Goal: Transaction & Acquisition: Obtain resource

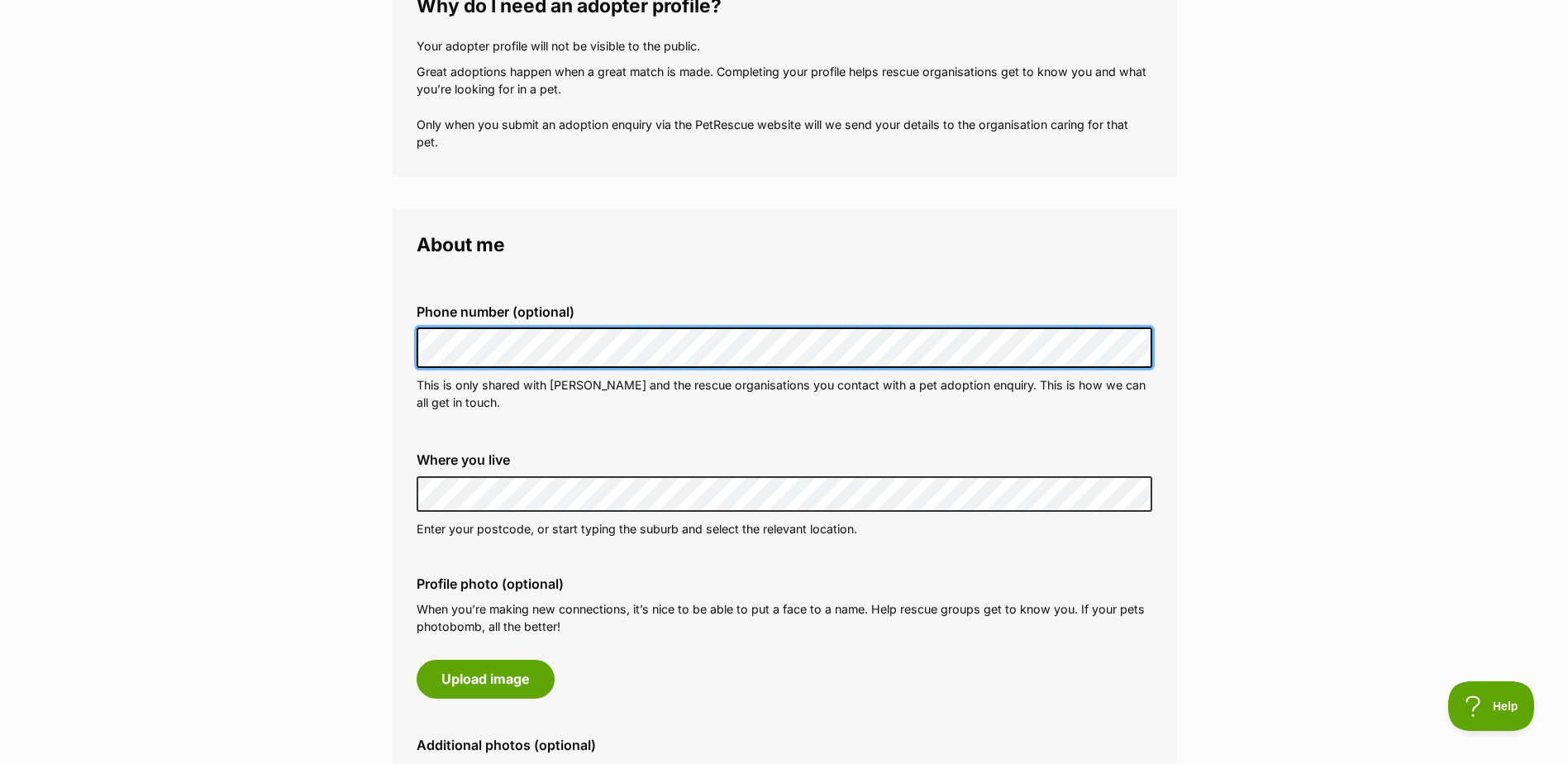
scroll to position [331, 0]
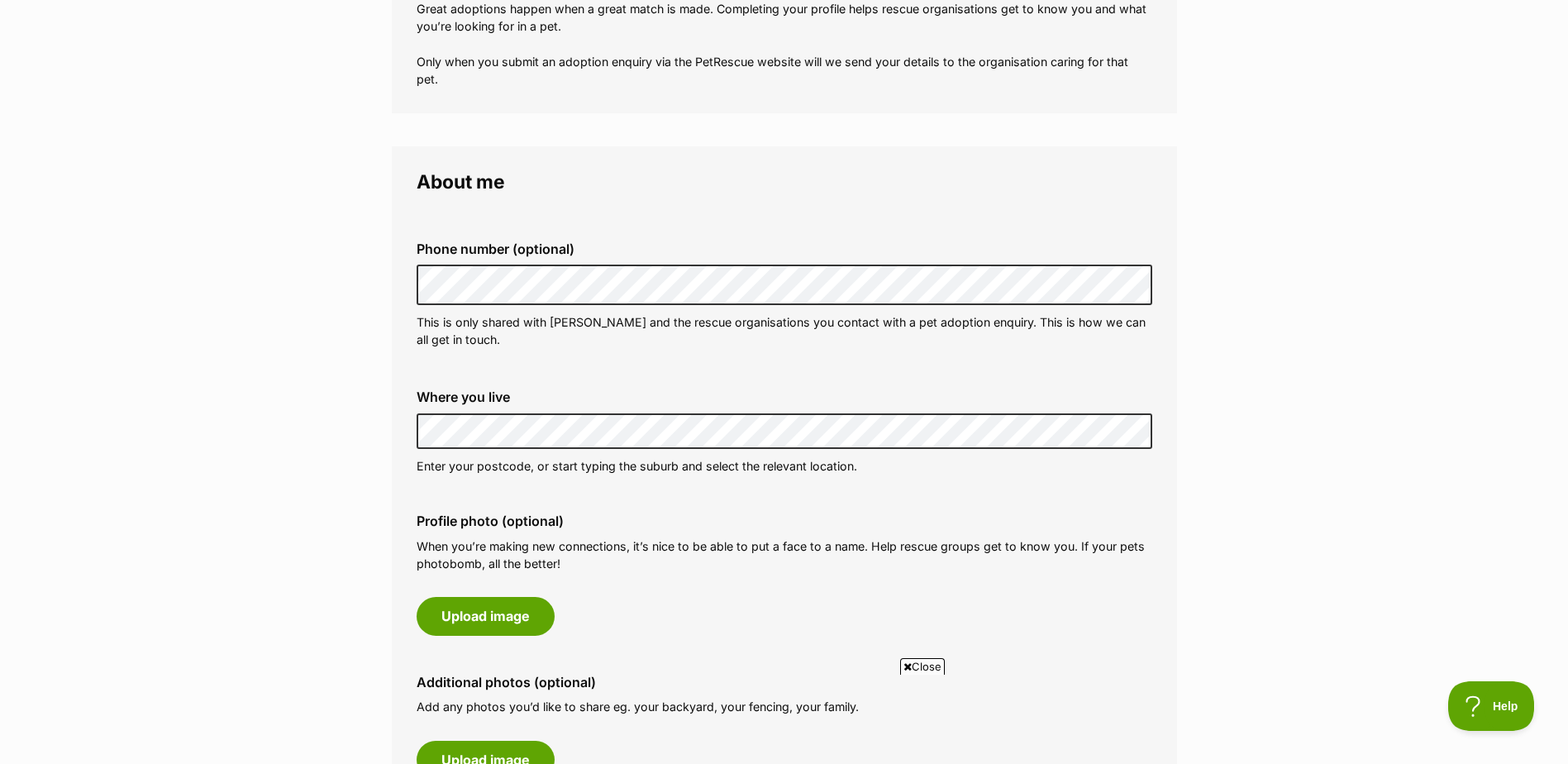
click at [572, 406] on div "Where you live Address line 1 (optional) Address line 2 (optional) Suburb (opti…" at bounding box center [784, 431] width 762 height 112
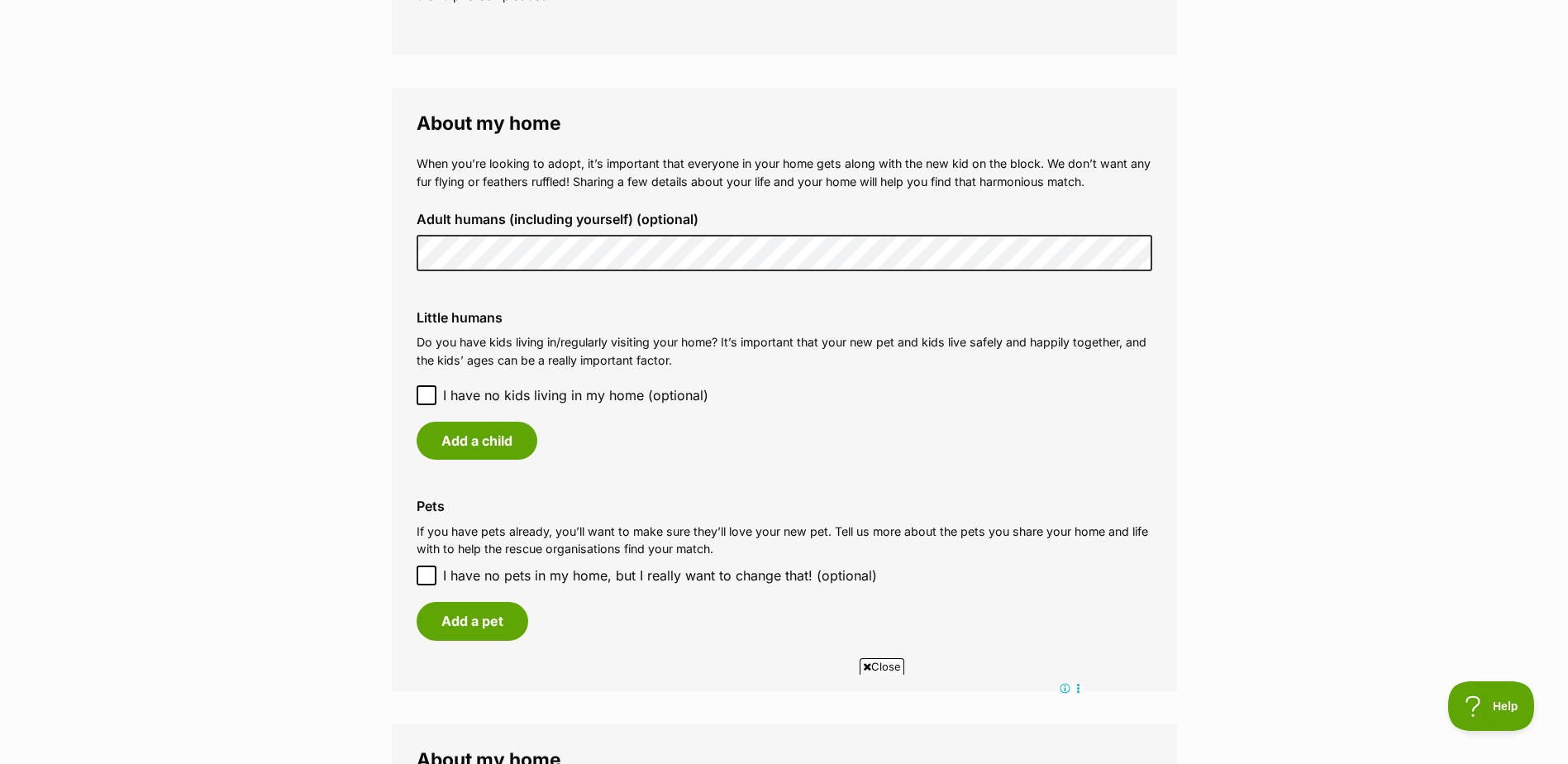
scroll to position [1158, 0]
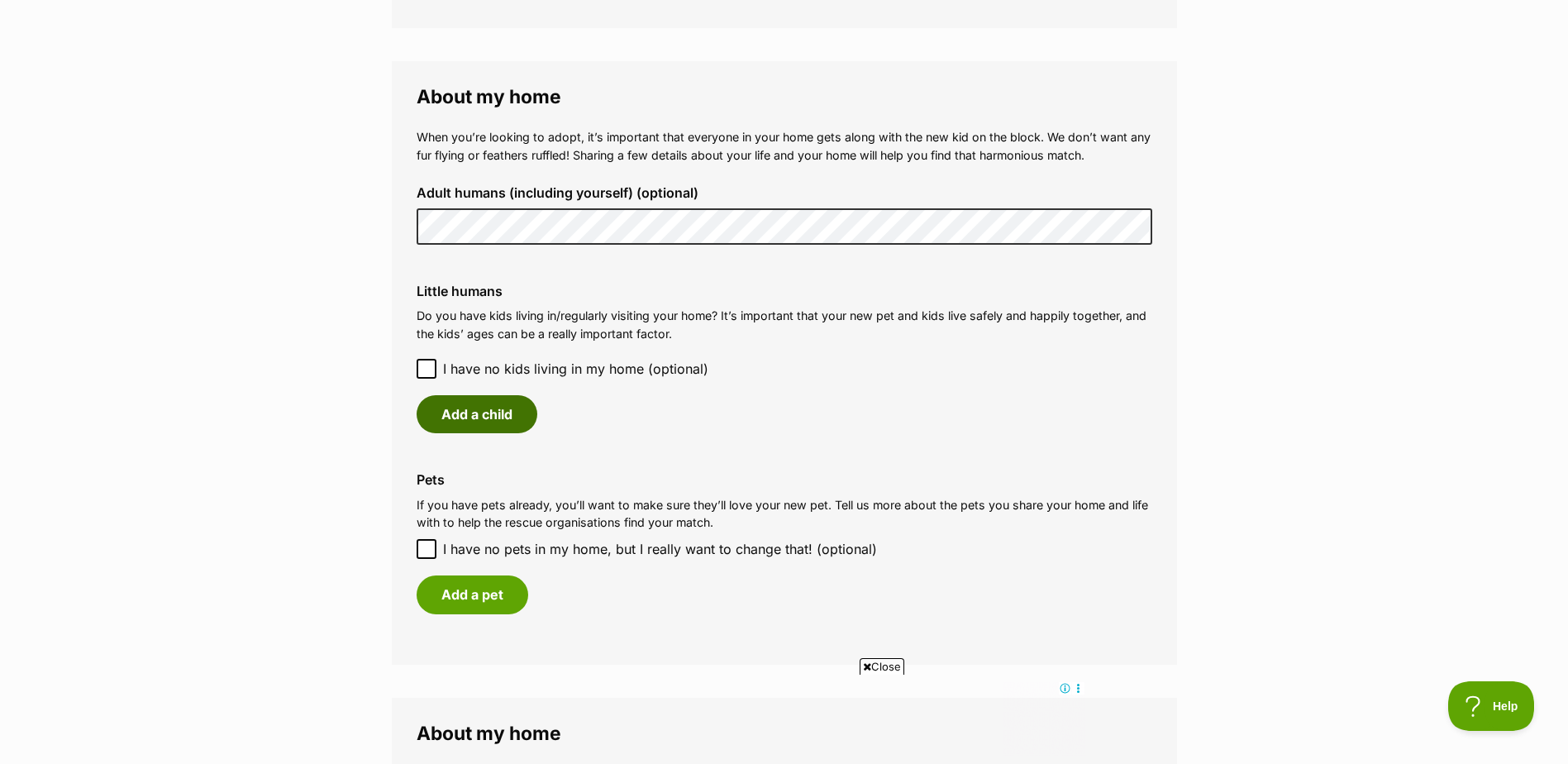
click at [454, 419] on button "Add a child" at bounding box center [477, 414] width 121 height 38
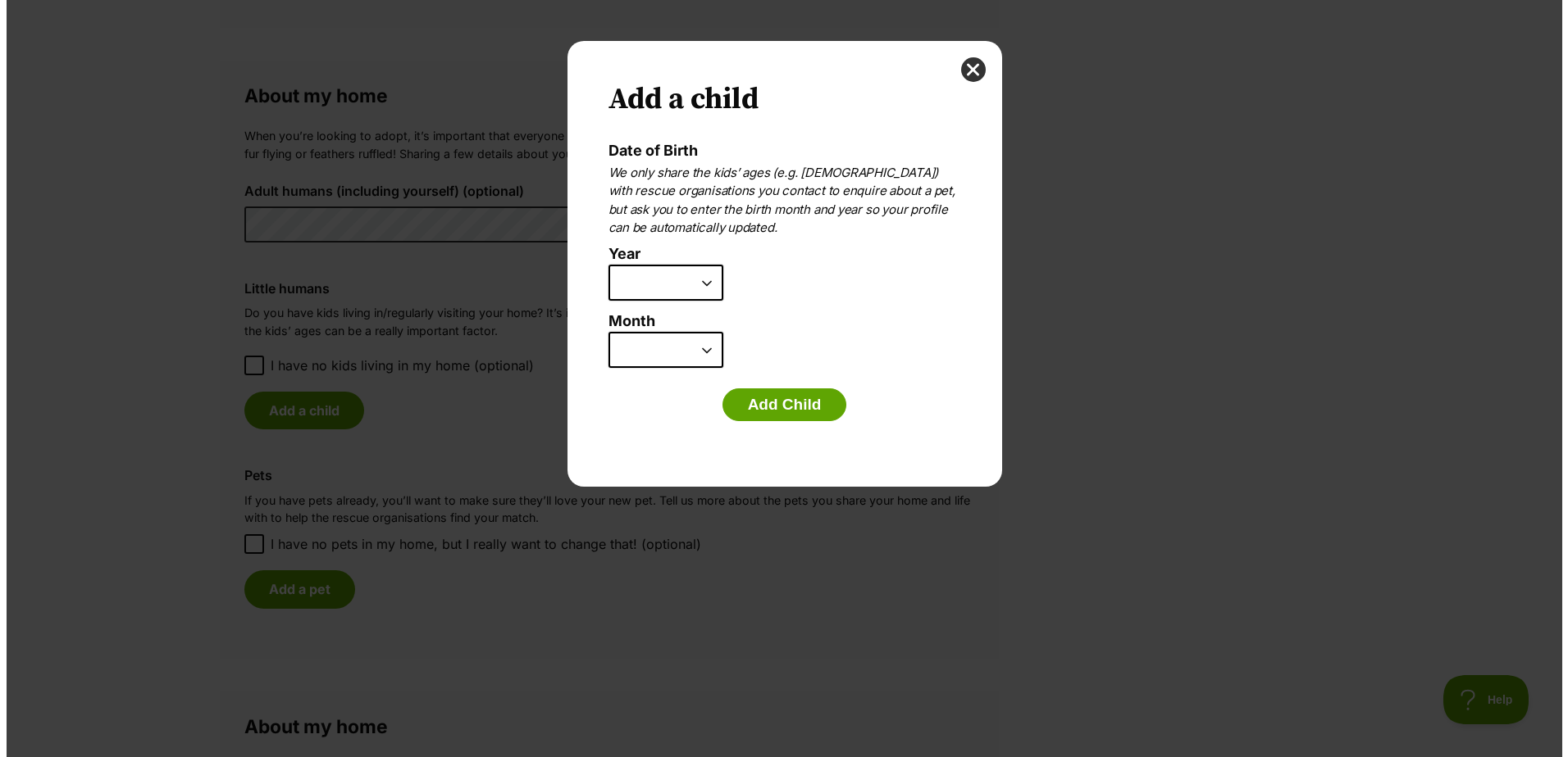
scroll to position [0, 0]
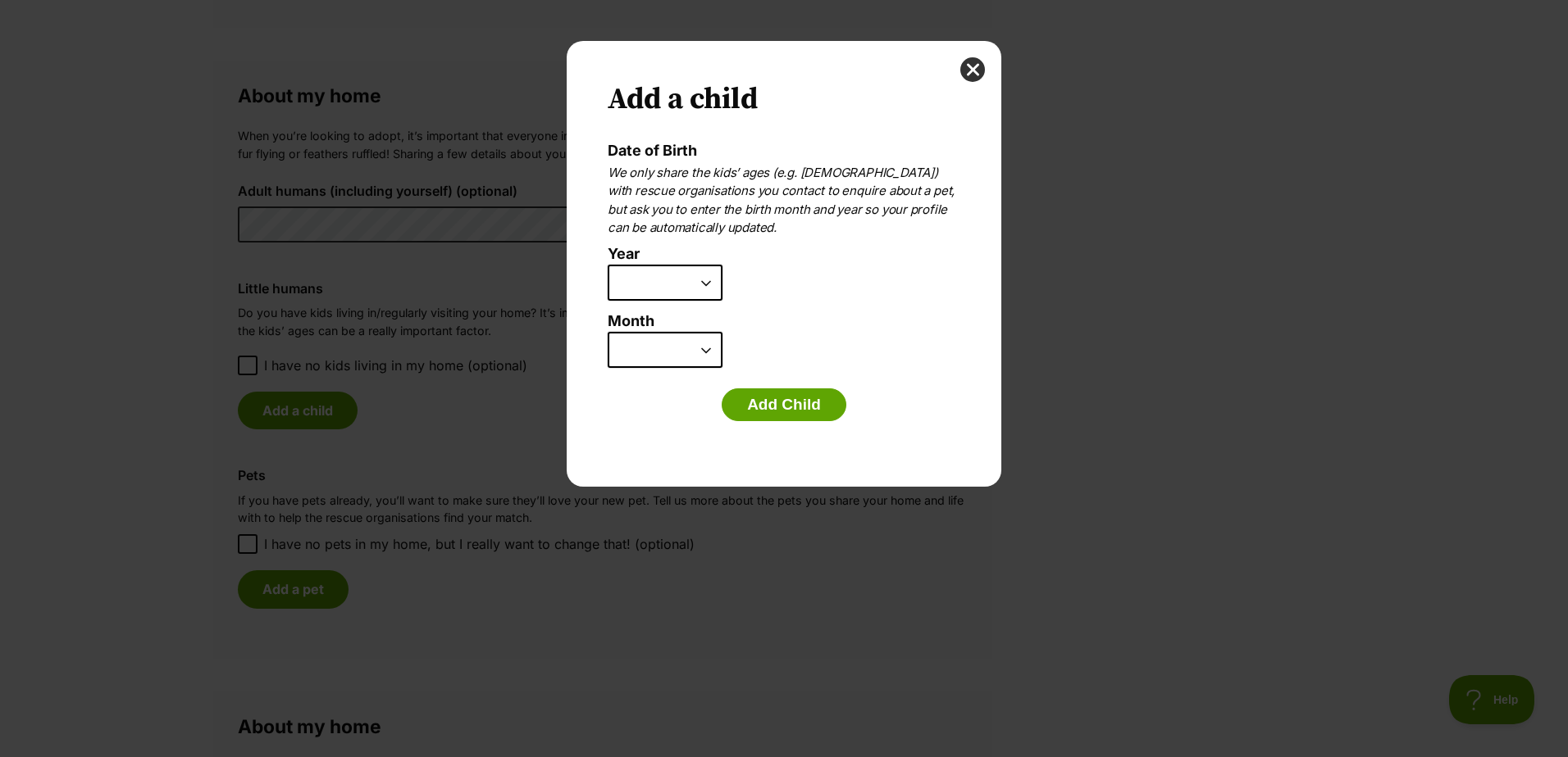
click at [695, 270] on select "2025 2024 2023 2022 2021 2020 2019 2018 2017 2016 2015 2014 2013 2012 2011 2010…" at bounding box center [665, 282] width 115 height 36
select select "2011"
click at [608, 264] on select "2025 2024 2023 2022 2021 2020 2019 2018 2017 2016 2015 2014 2013 2012 2011 2010…" at bounding box center [665, 282] width 115 height 36
click at [655, 350] on select "January February March April May June July August September October November De…" at bounding box center [665, 350] width 115 height 36
select select "1"
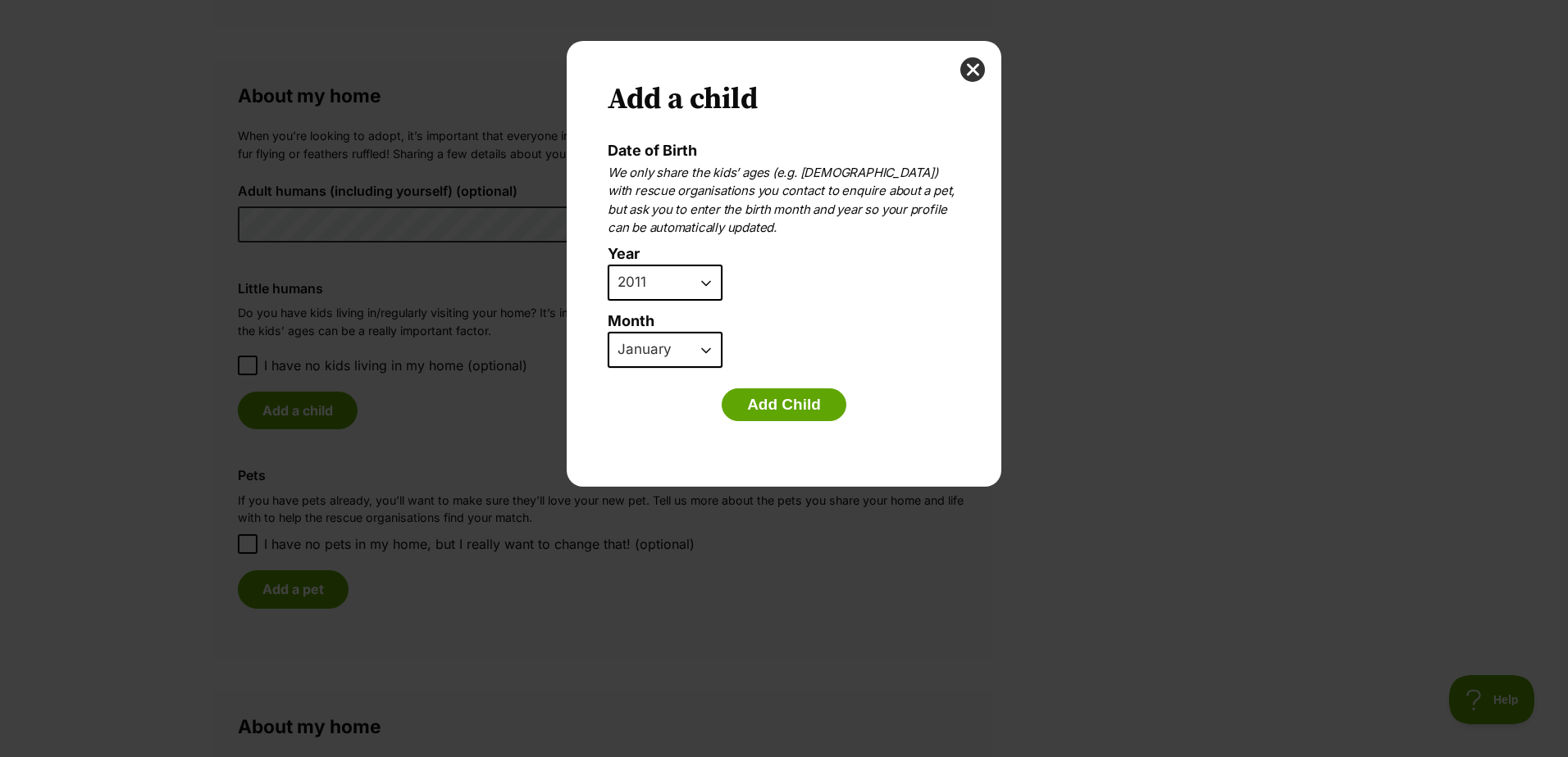
click at [608, 332] on select "January February March April May June July August September October November De…" at bounding box center [665, 350] width 115 height 36
click at [804, 400] on button "Add Child" at bounding box center [784, 405] width 124 height 33
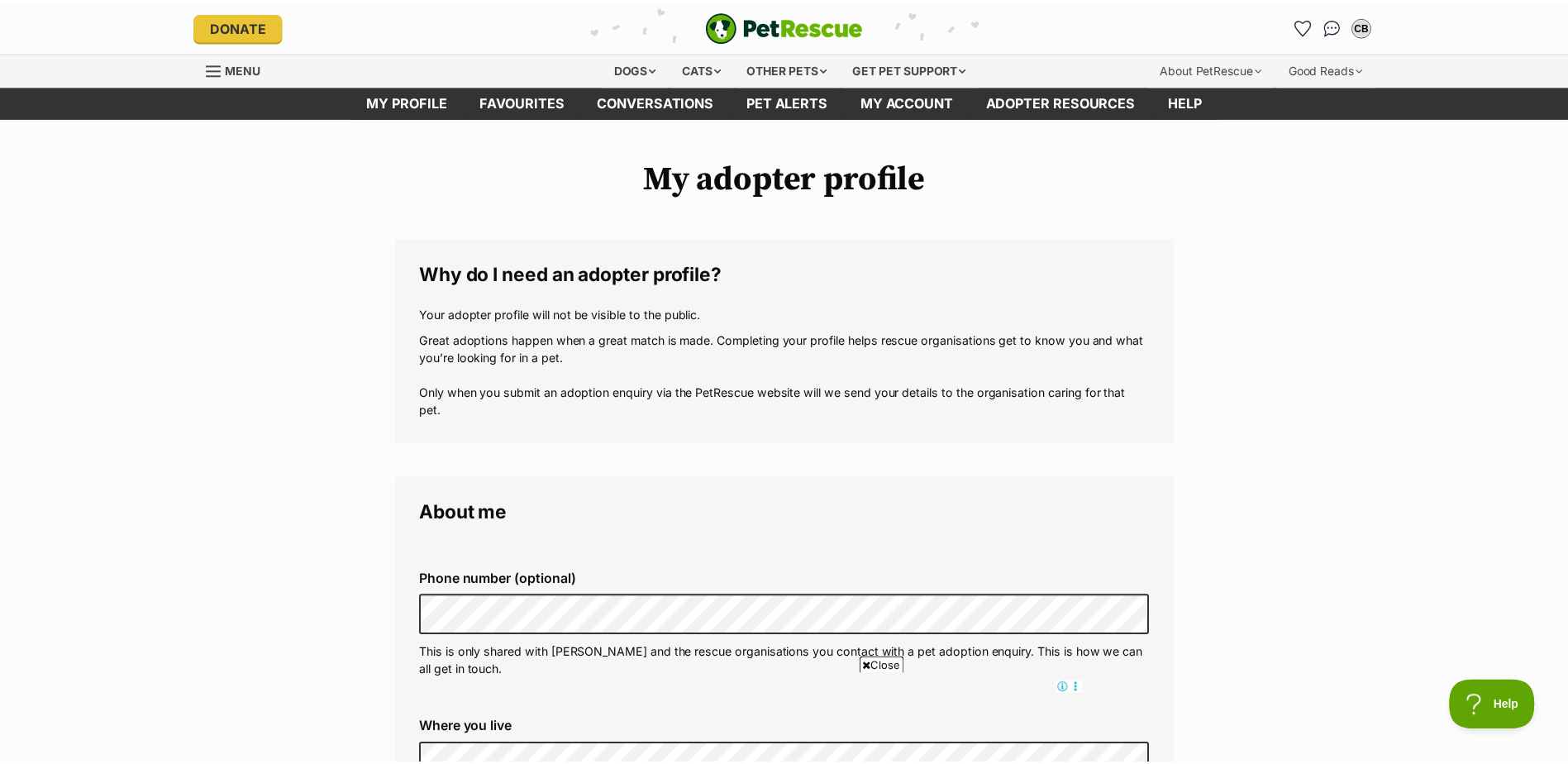
scroll to position [1158, 0]
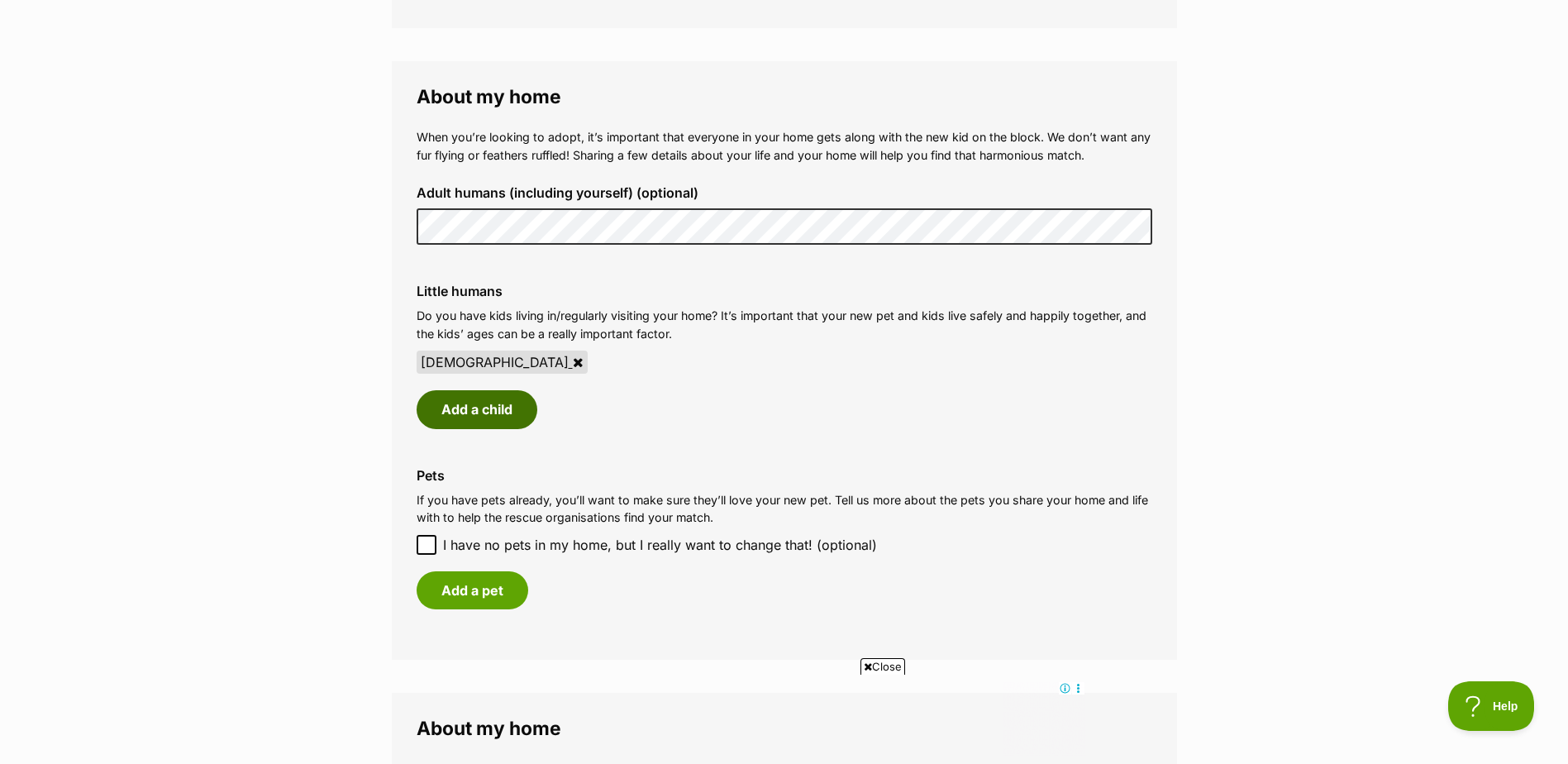
click at [529, 404] on button "Add a child" at bounding box center [477, 409] width 121 height 38
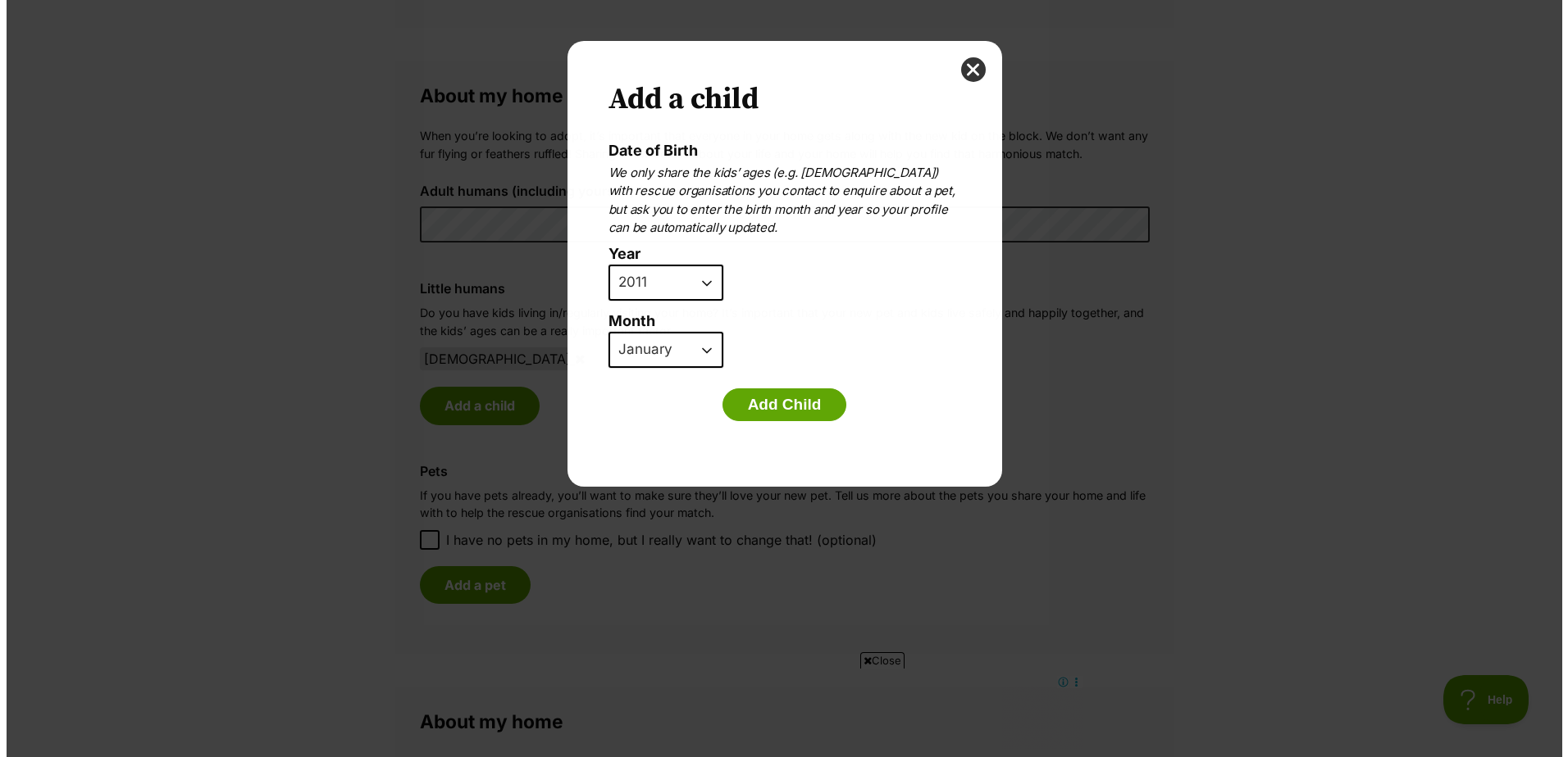
scroll to position [0, 0]
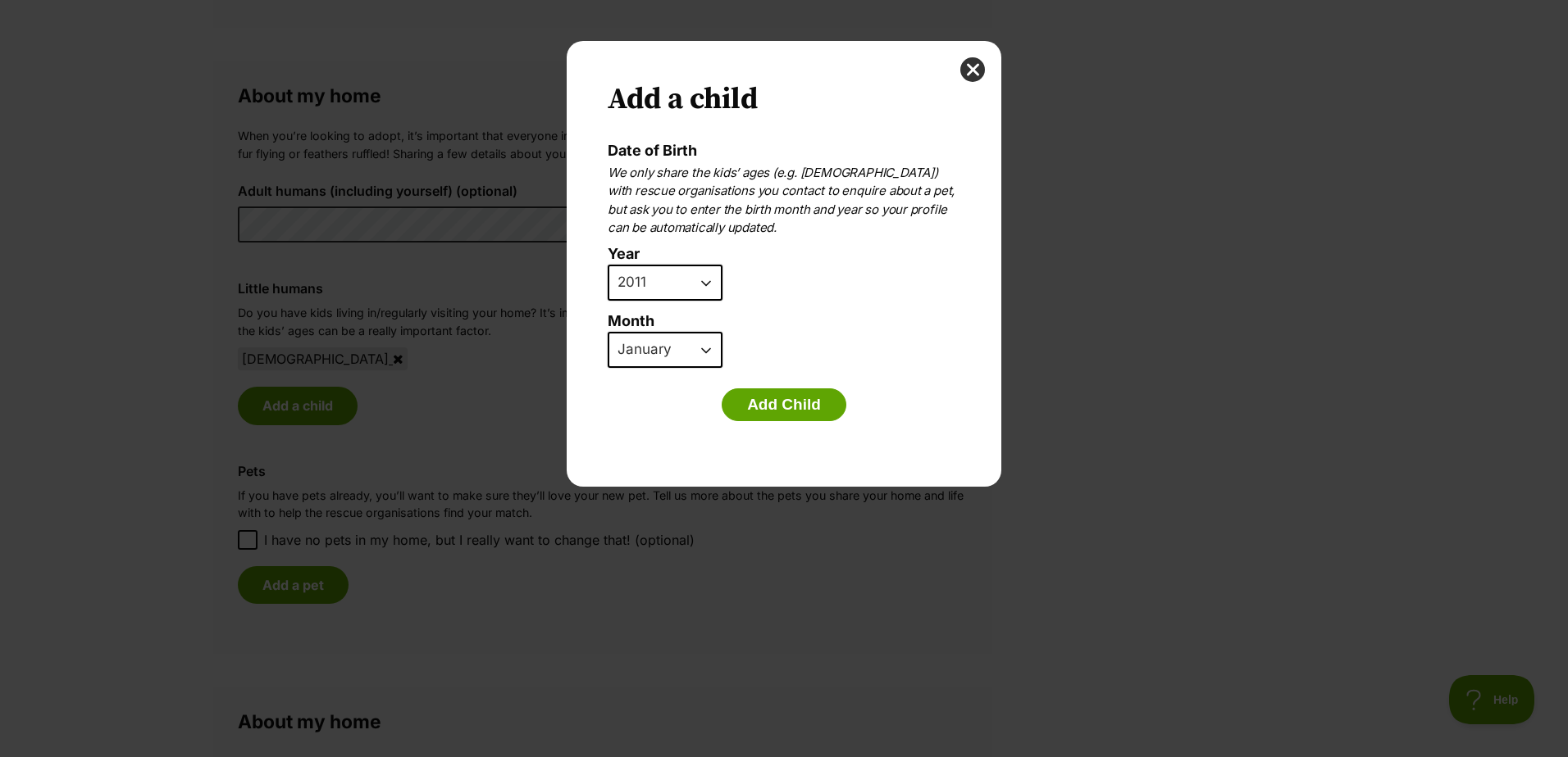
click at [689, 289] on select "2025 2024 2023 2022 2021 2020 2019 2018 2017 2016 2015 2014 2013 2012 2011 2010…" at bounding box center [665, 282] width 115 height 36
select select "2013"
click at [608, 264] on select "2025 2024 2023 2022 2021 2020 2019 2018 2017 2016 2015 2014 2013 2012 2011 2010…" at bounding box center [665, 282] width 115 height 36
click at [673, 351] on select "January February March April May June July August September October November De…" at bounding box center [665, 350] width 115 height 36
select select "9"
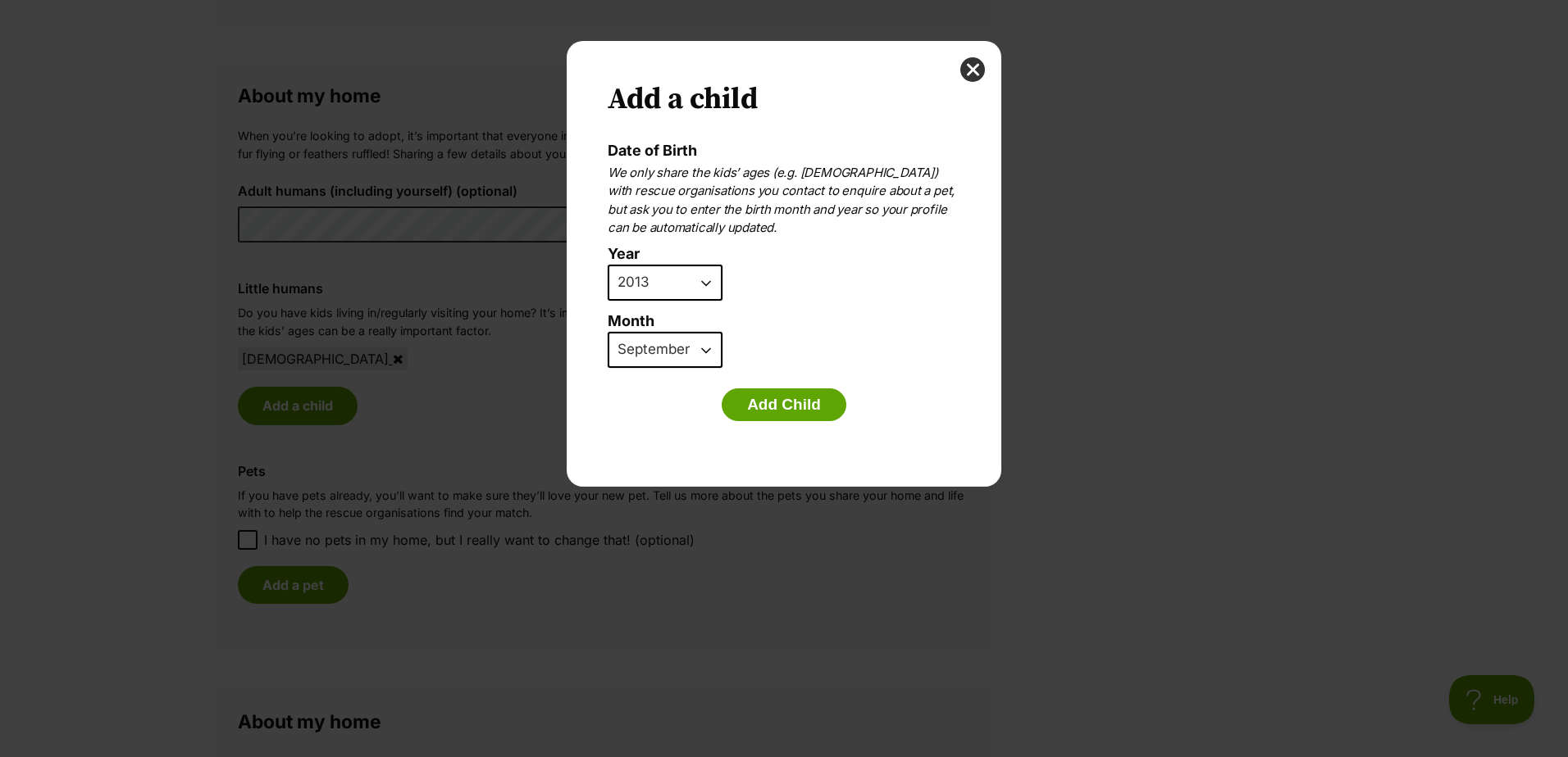
click at [608, 332] on select "January February March April May June July August September October November De…" at bounding box center [665, 350] width 115 height 36
click at [817, 401] on button "Add Child" at bounding box center [784, 405] width 124 height 33
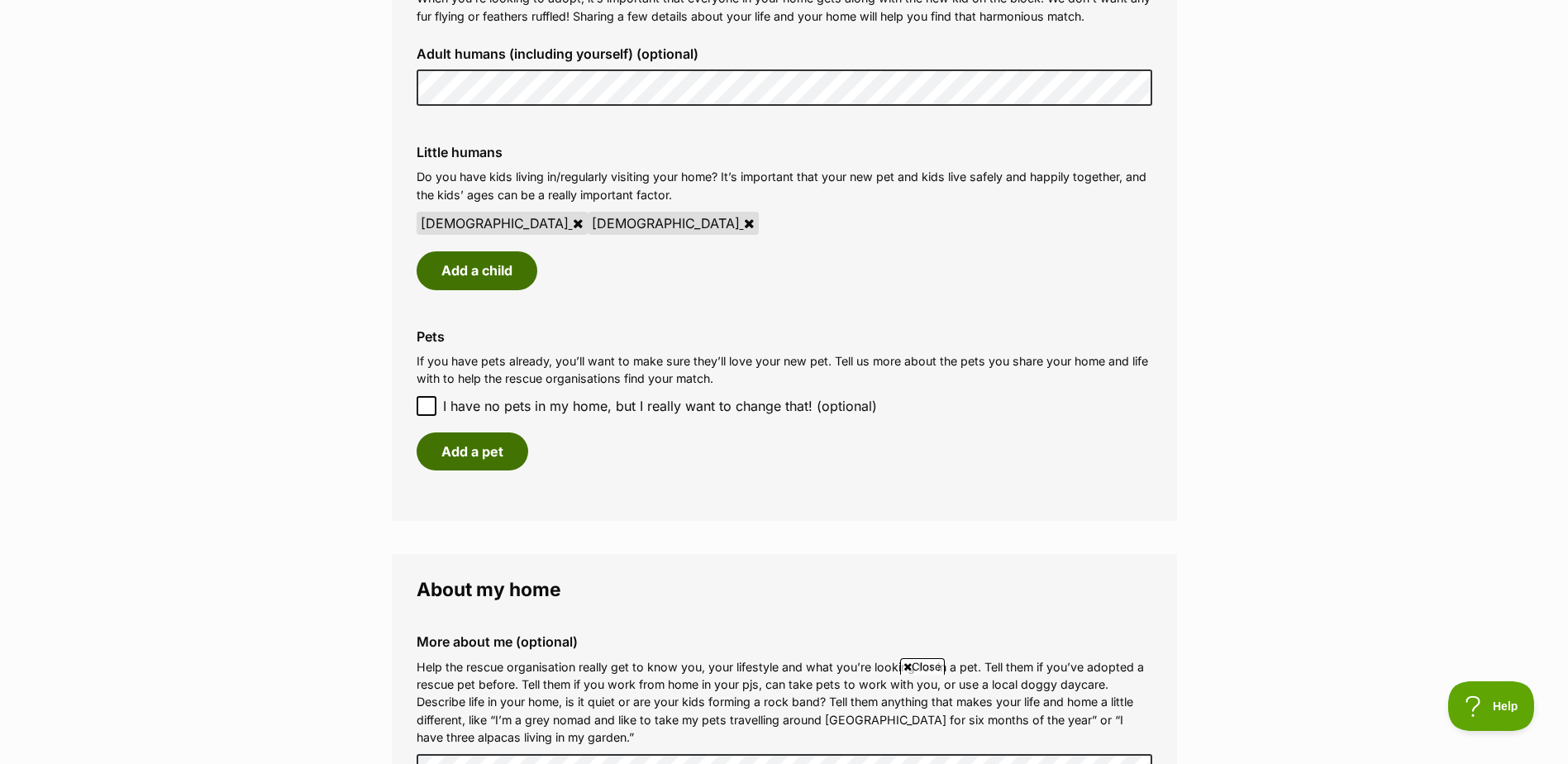
scroll to position [1323, 0]
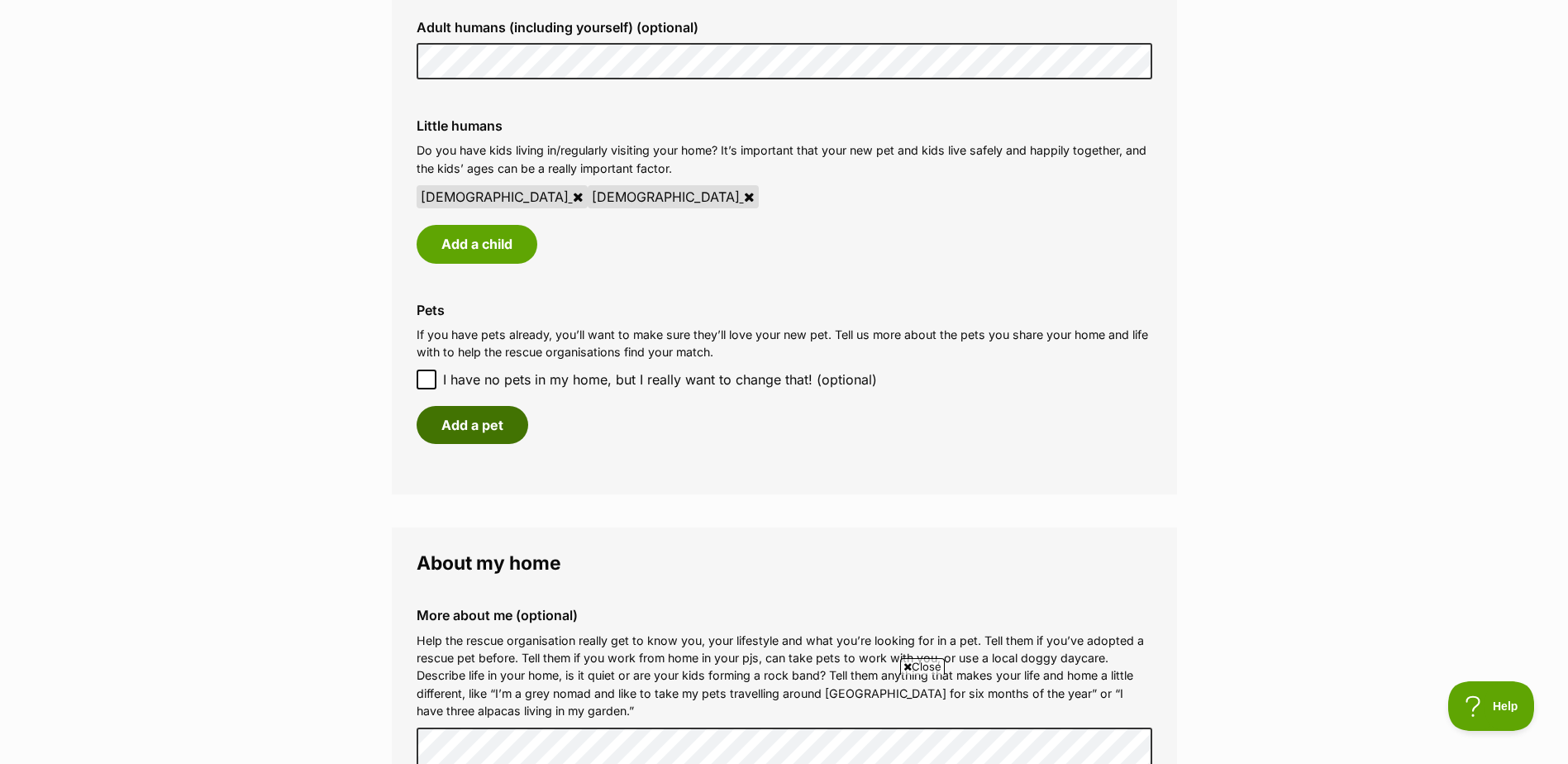
click at [426, 417] on button "Add a pet" at bounding box center [472, 425] width 112 height 38
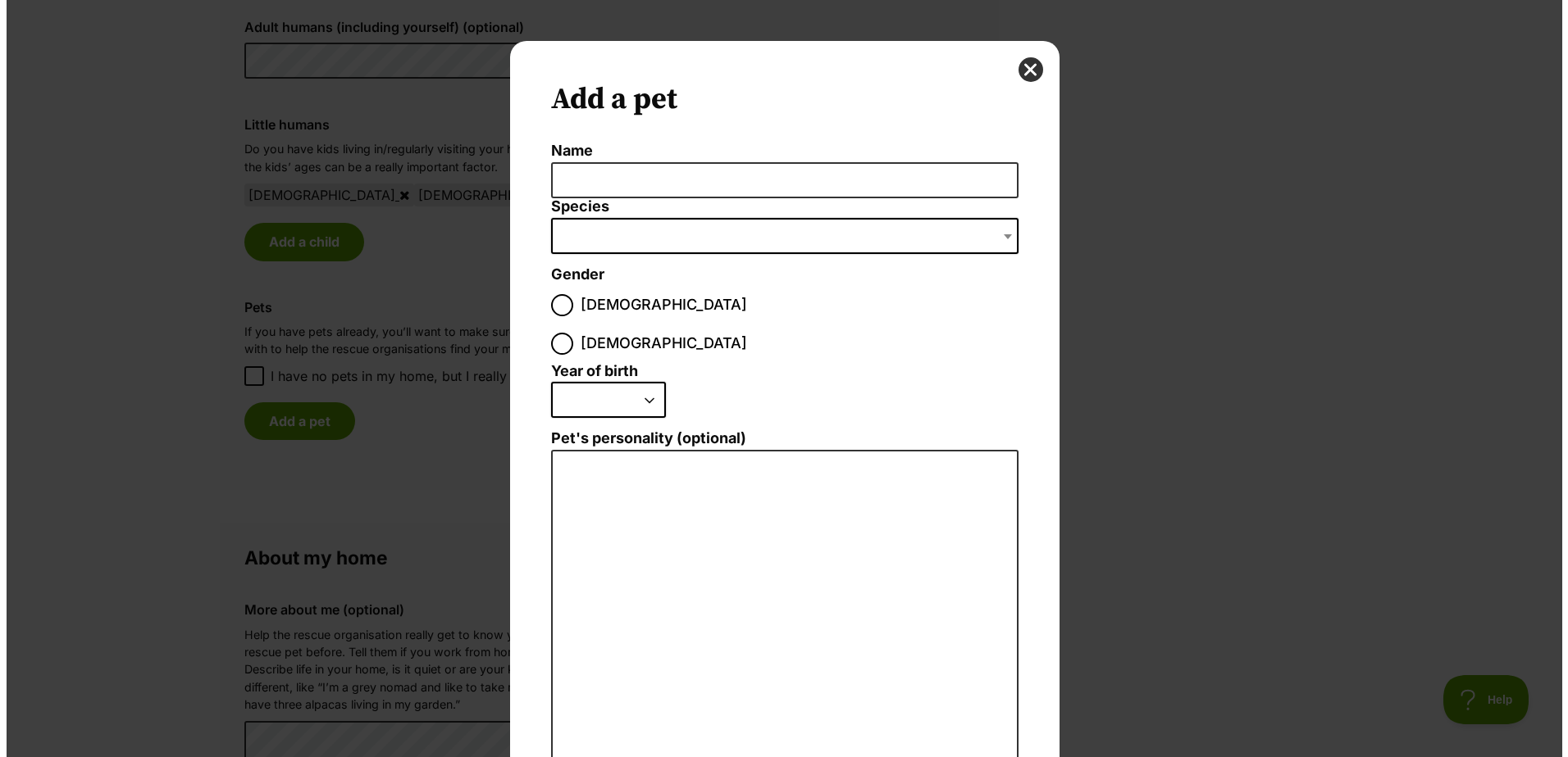
scroll to position [0, 0]
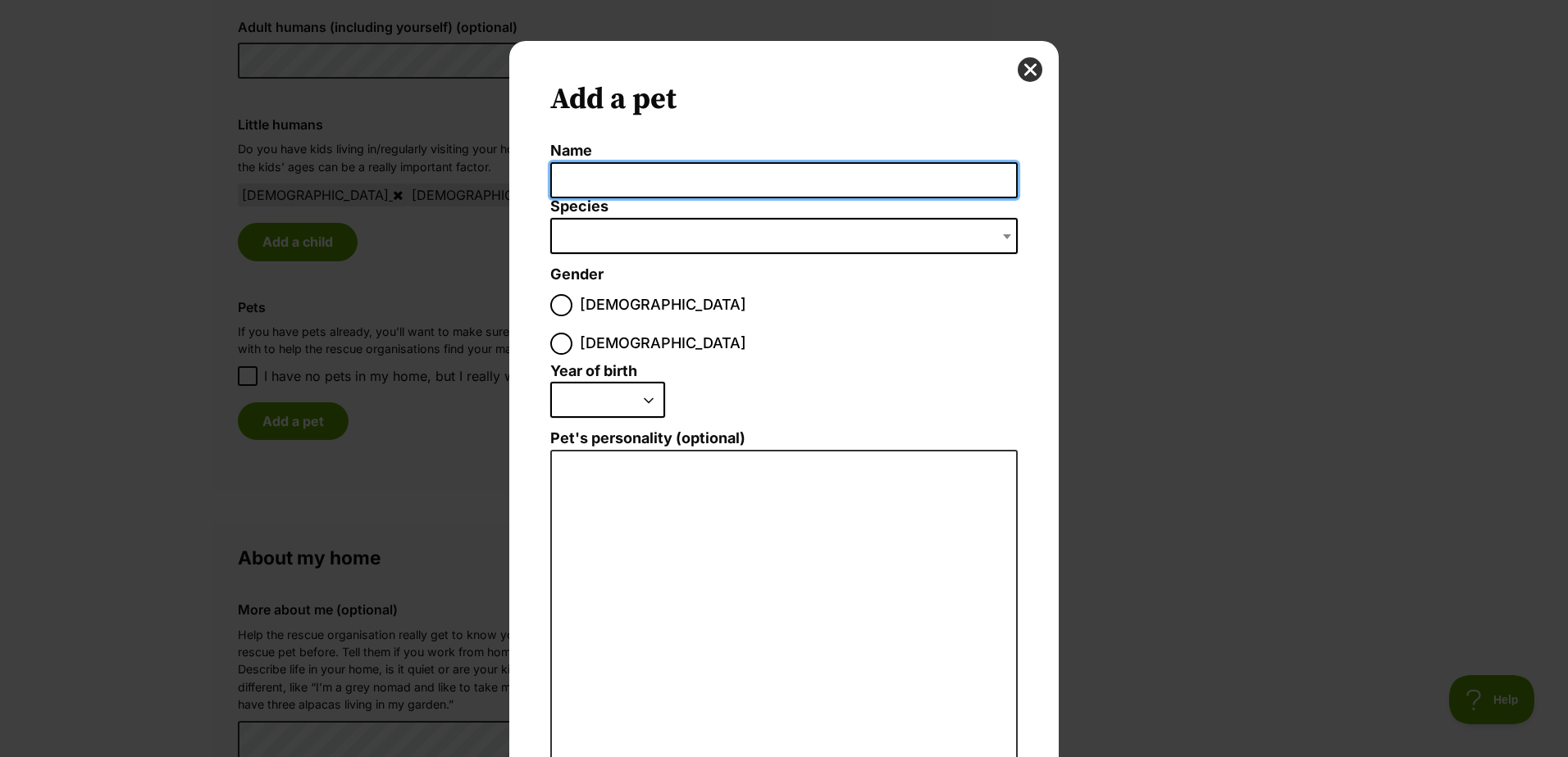
click at [628, 166] on input "Name" at bounding box center [784, 181] width 467 height 37
type input "[PERSON_NAME]"
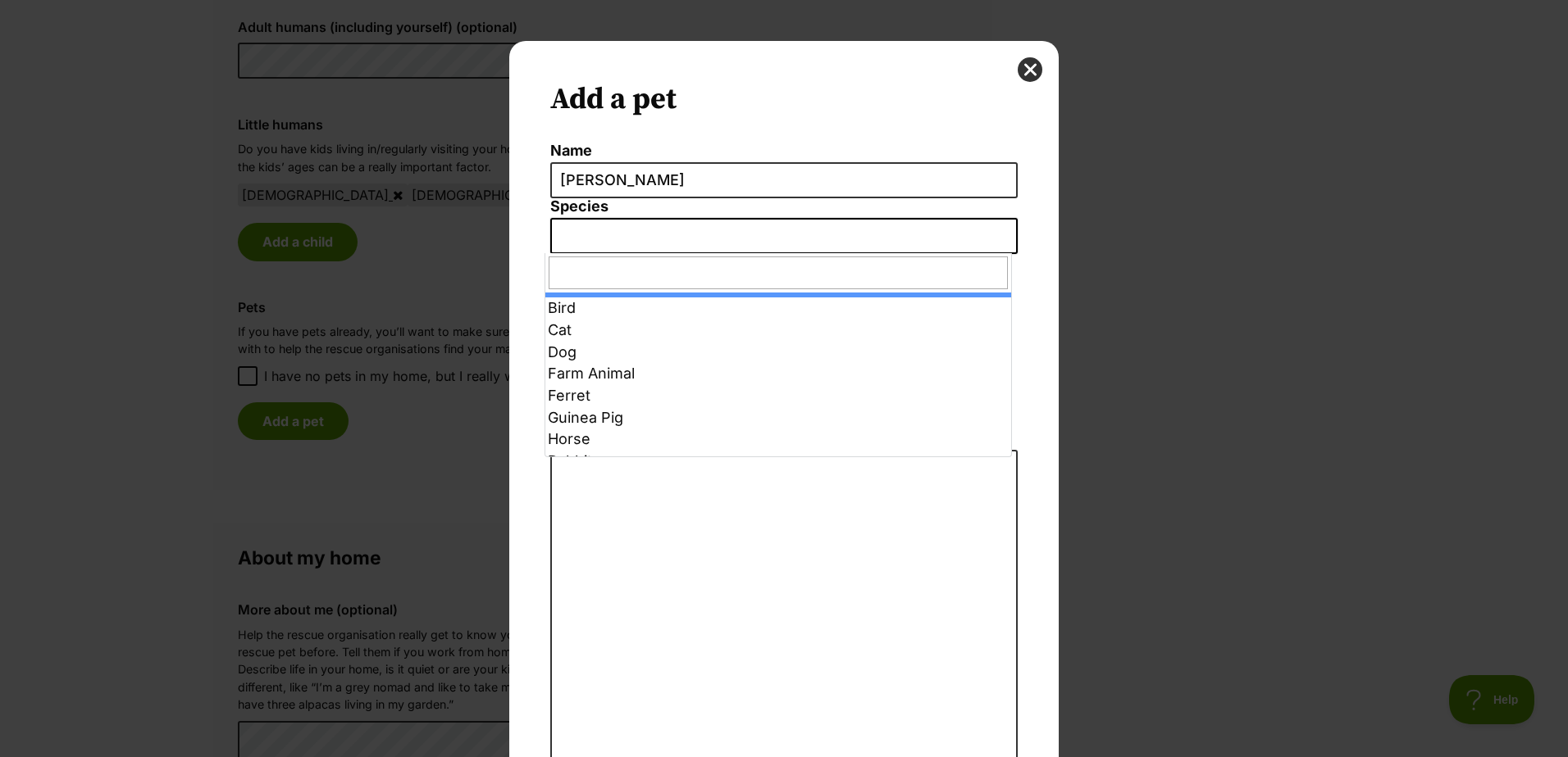
click at [718, 224] on span "Dialog Window - Close (Press escape to close)" at bounding box center [784, 236] width 467 height 36
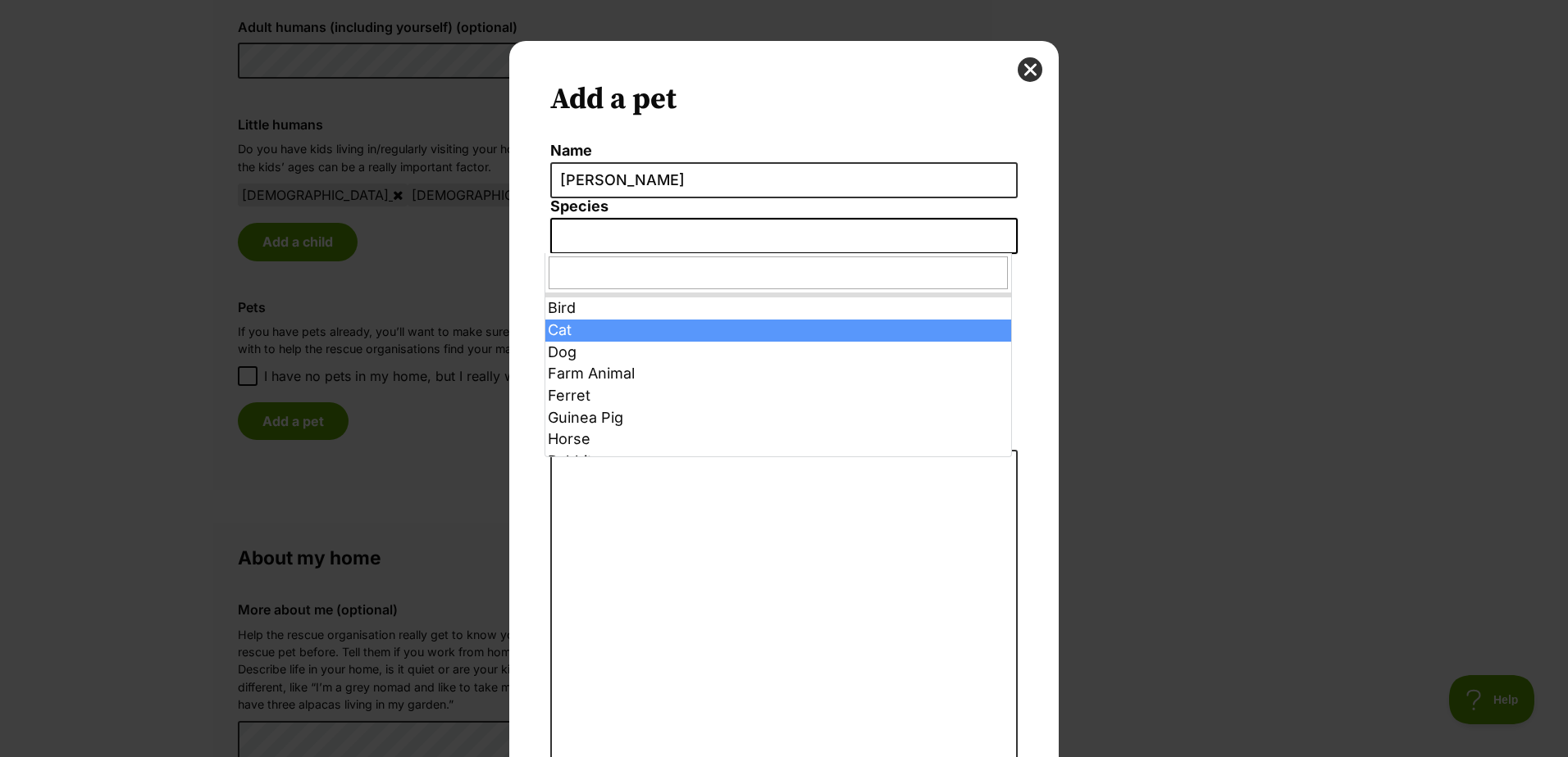
select select "2"
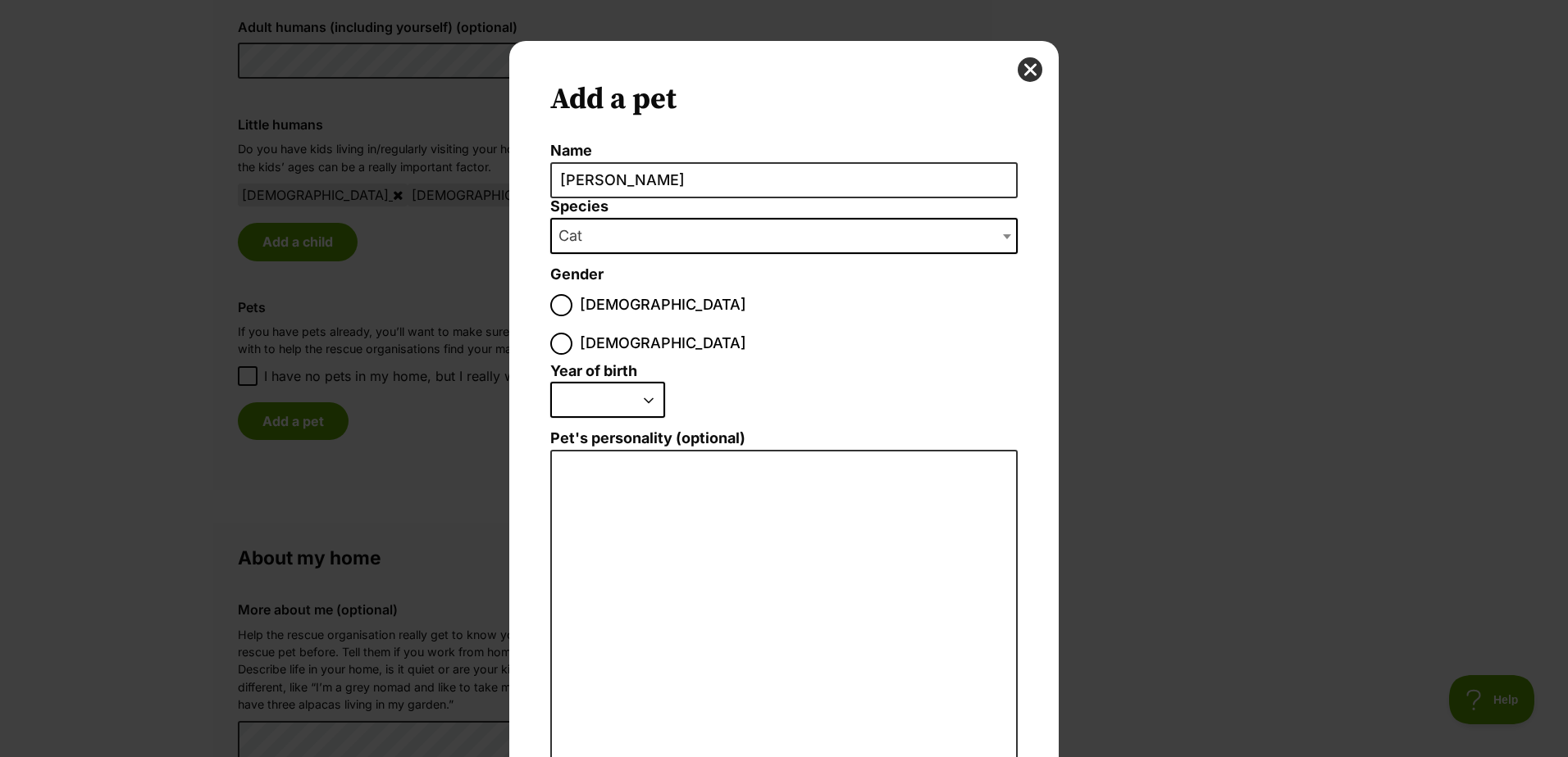
click at [641, 333] on label "Female" at bounding box center [648, 344] width 196 height 22
click at [572, 333] on input "Female" at bounding box center [561, 344] width 22 height 22
radio input "true"
click at [606, 382] on select "2025 2024 2023 2022 2021 2020 2019 2018 2017 2016 2015 2014 2013 2012 2011 2010…" at bounding box center [608, 400] width 115 height 36
select select "2021"
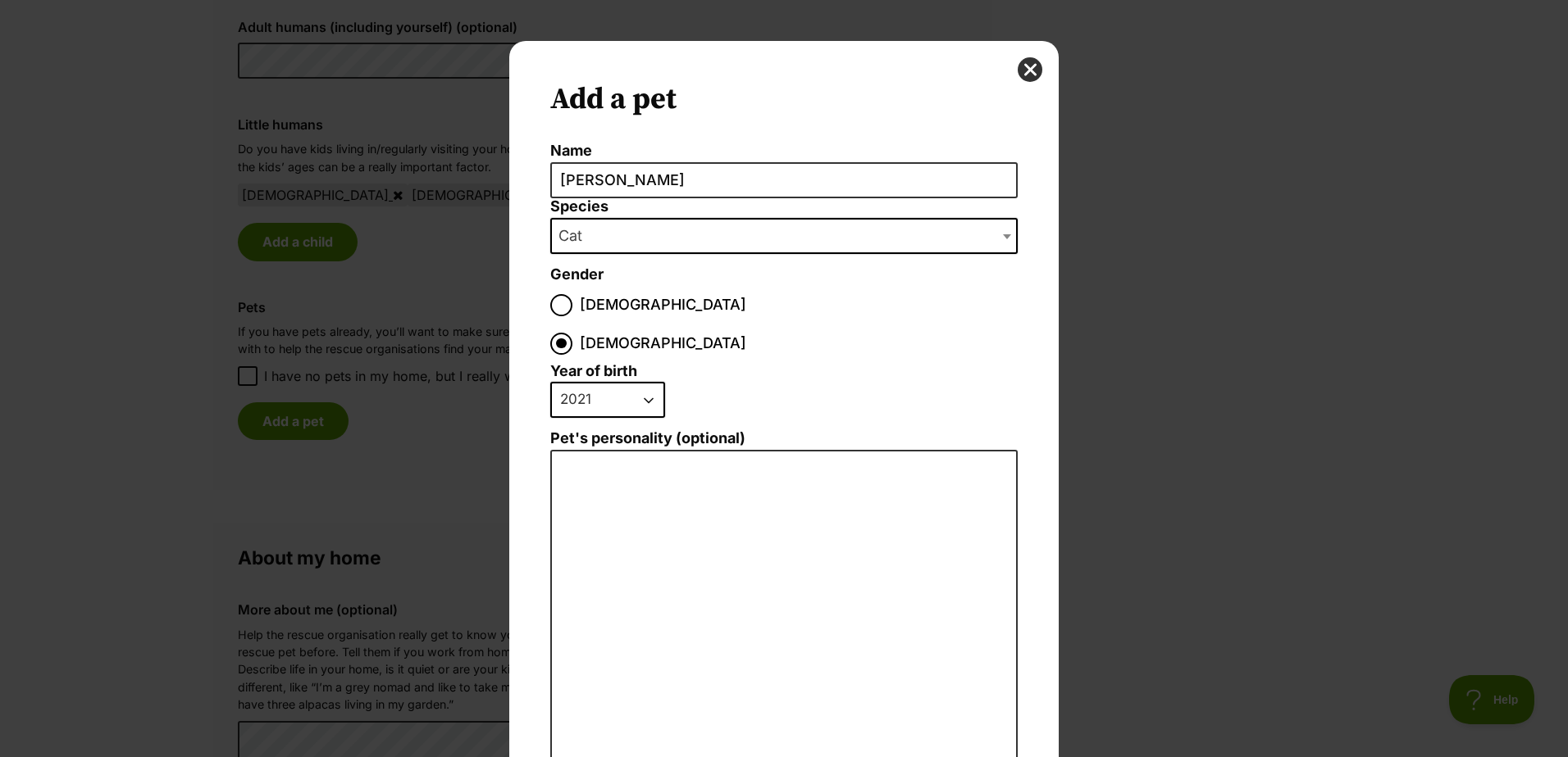
click at [550, 382] on select "2025 2024 2023 2022 2021 2020 2019 2018 2017 2016 2015 2014 2013 2012 2011 2010…" at bounding box center [608, 400] width 115 height 36
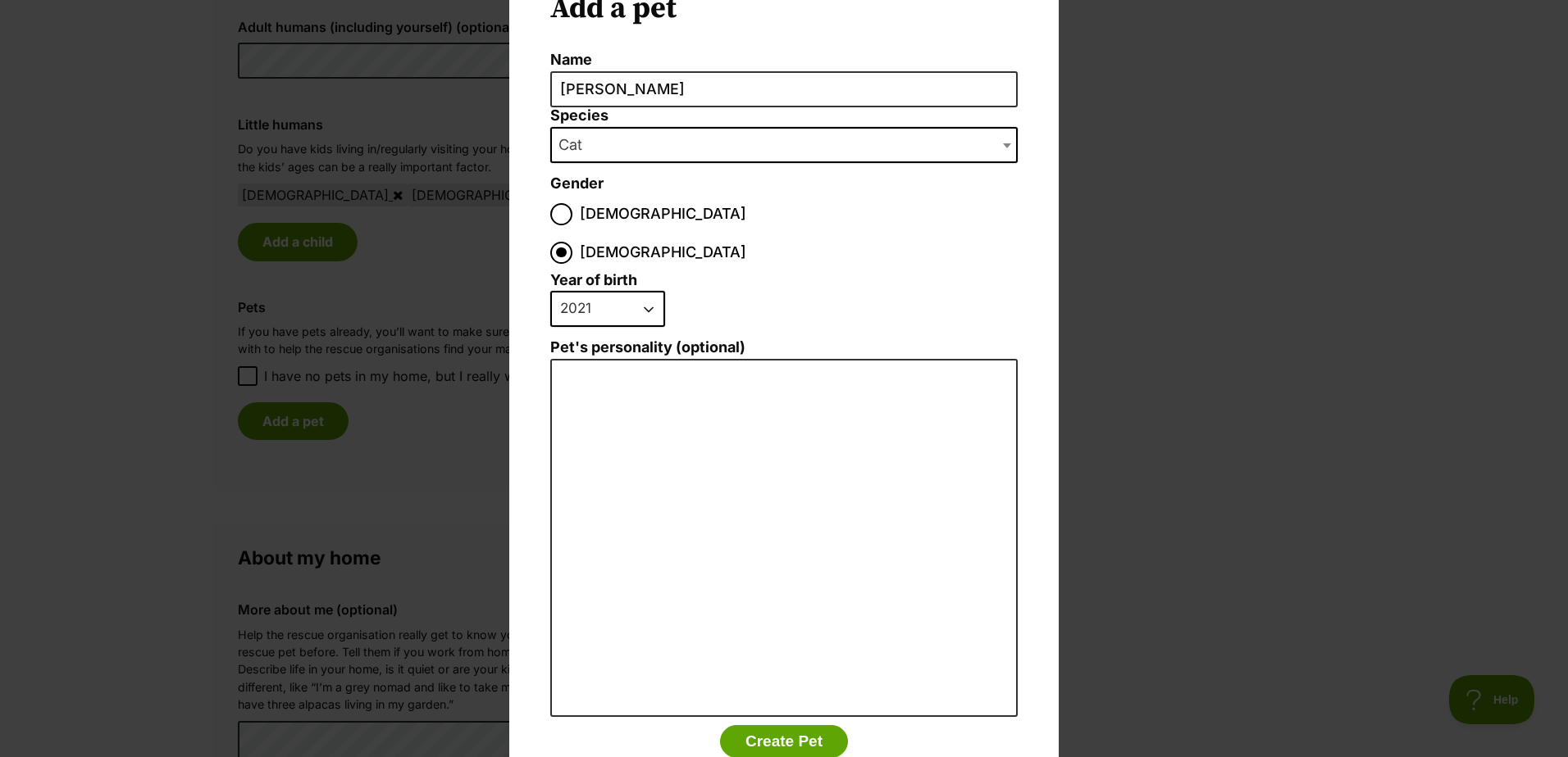
scroll to position [119, 0]
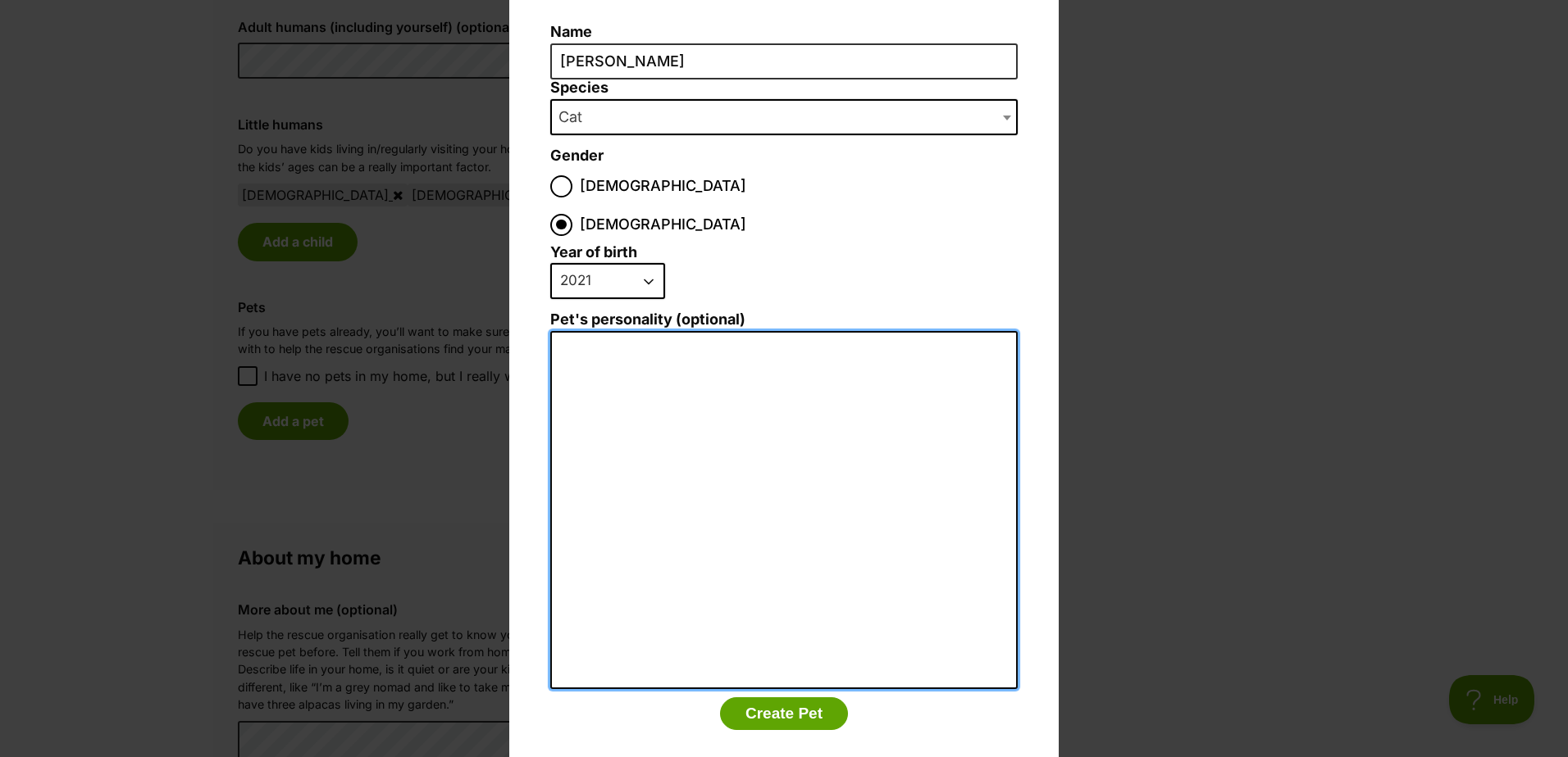
click at [678, 336] on textarea "Pet's personality (optional)" at bounding box center [784, 510] width 467 height 359
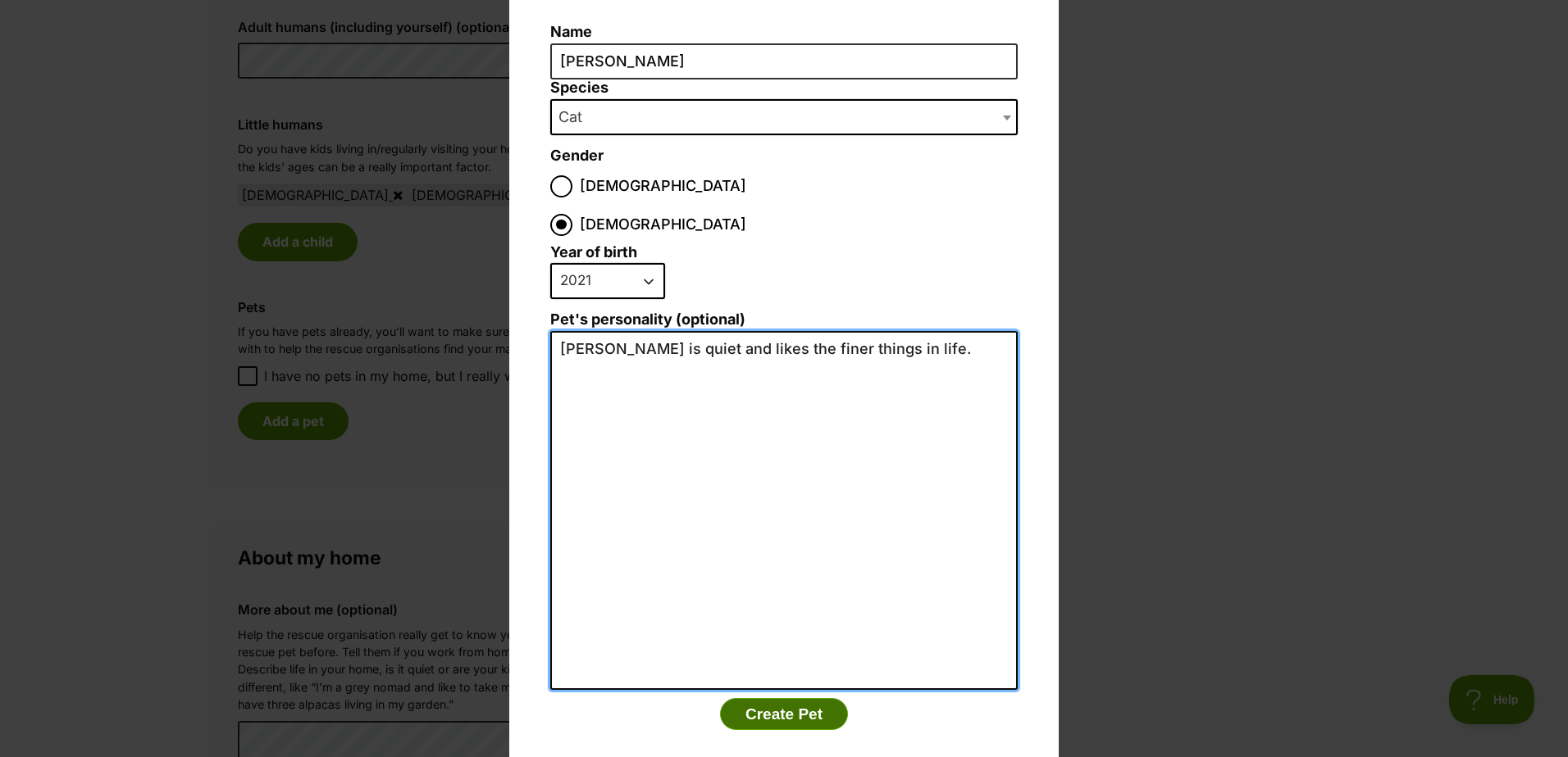
type textarea "Frankie is quiet and likes the finer things in life."
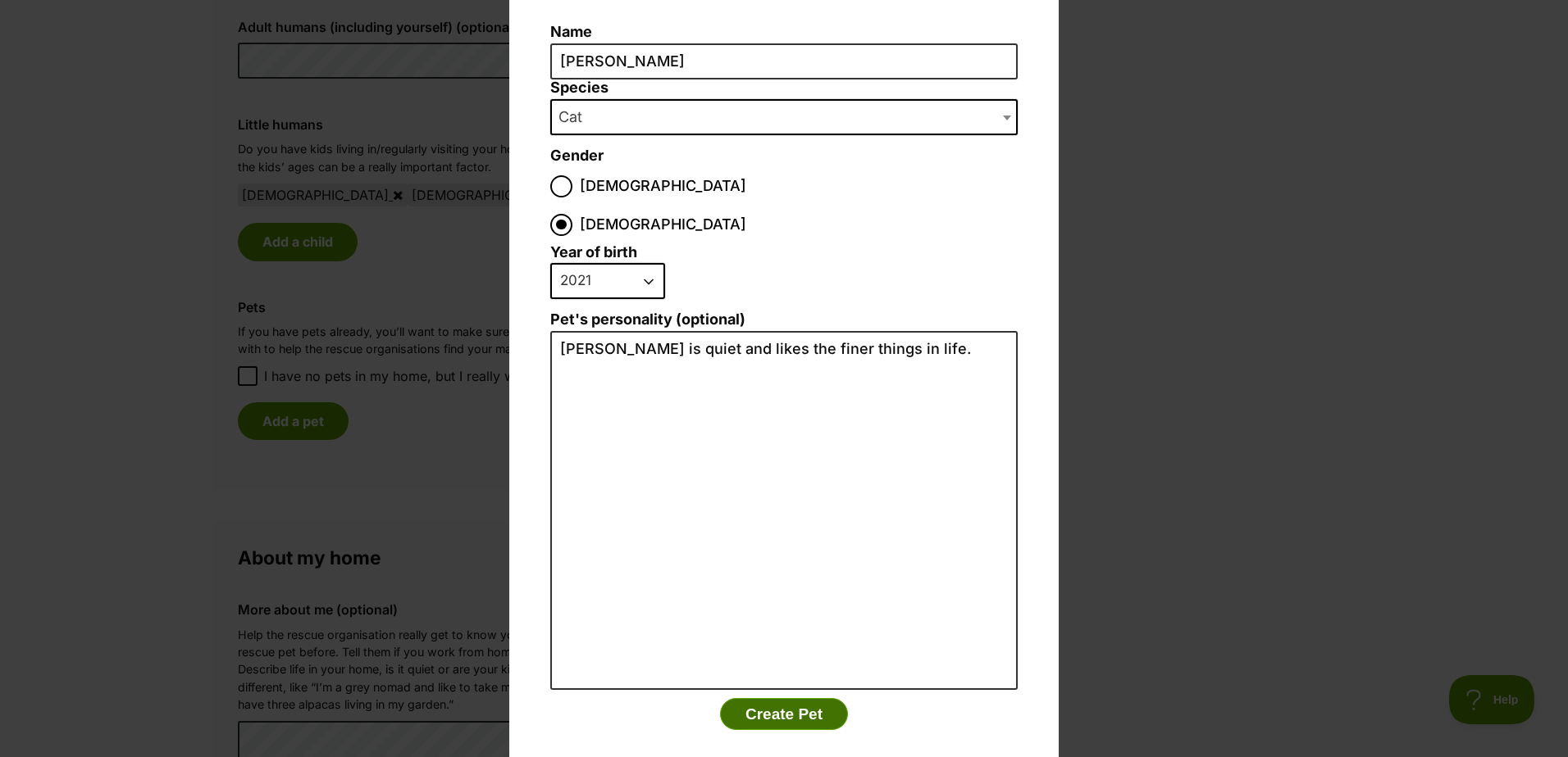
click at [805, 699] on button "Create Pet" at bounding box center [784, 715] width 128 height 33
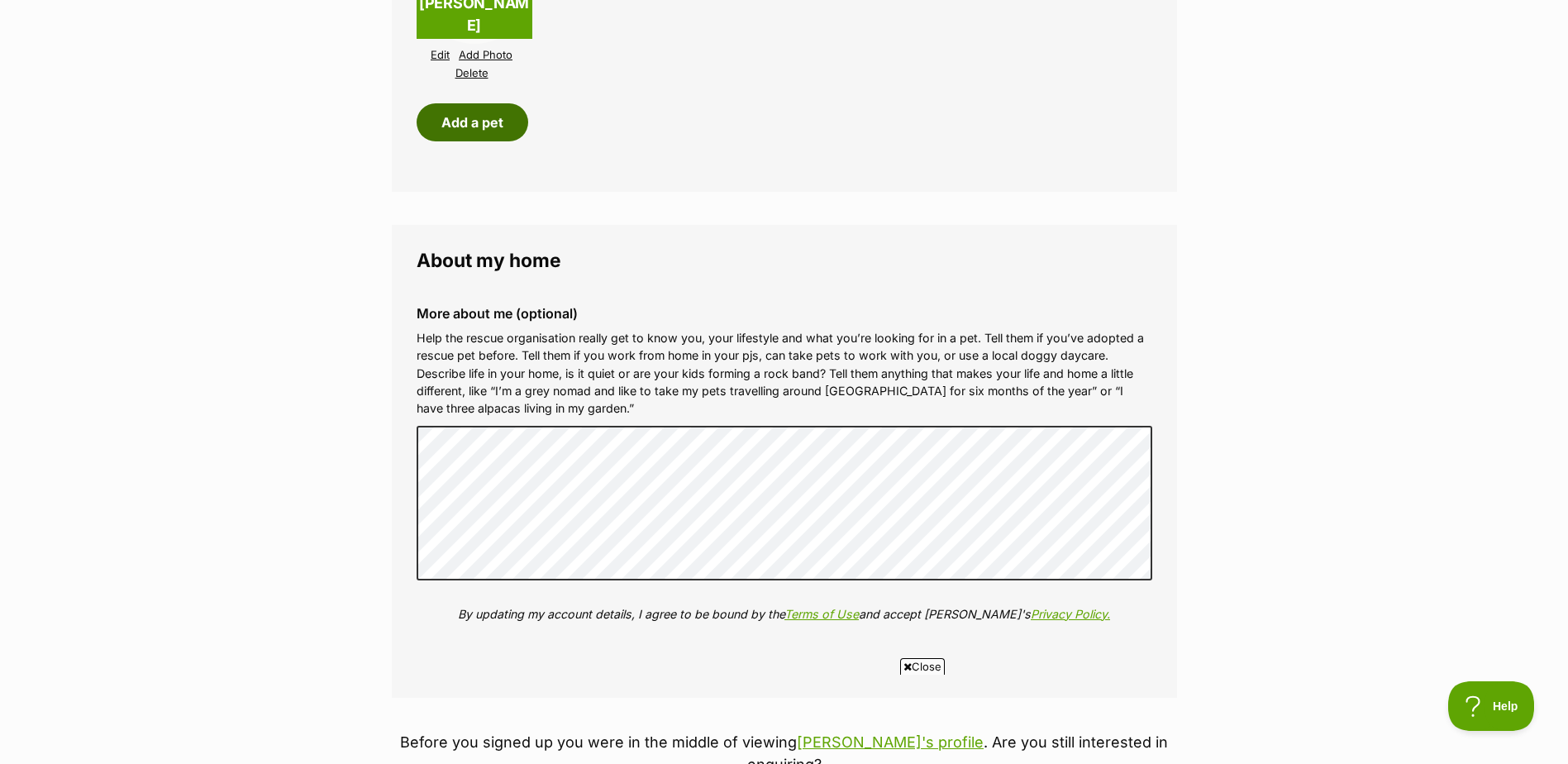
scroll to position [1820, 0]
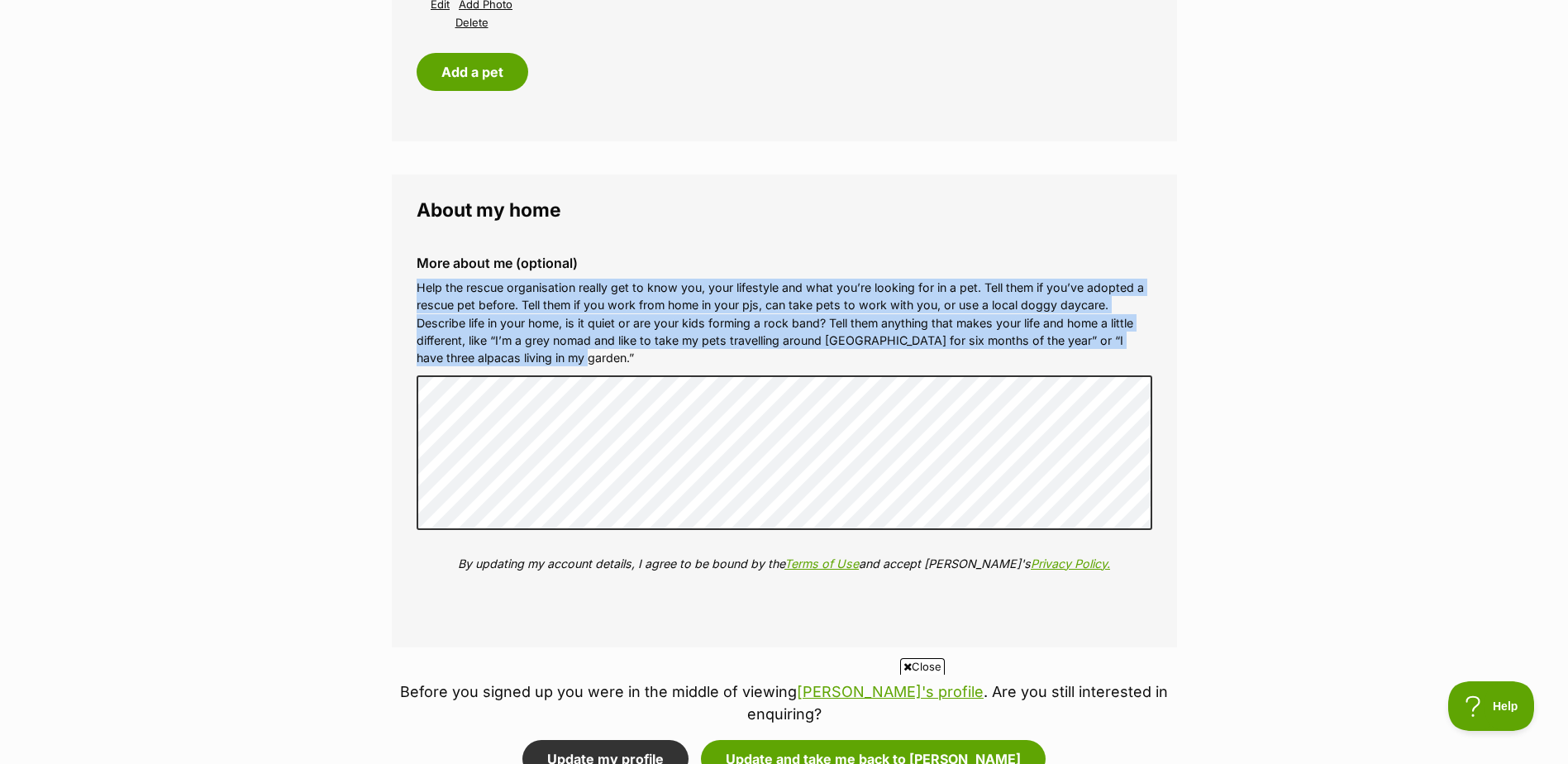
drag, startPoint x: 414, startPoint y: 289, endPoint x: 653, endPoint y: 357, distance: 248.5
click at [653, 357] on div "More about me (optional) Help the rescue organisation really get to know you, y…" at bounding box center [784, 426] width 762 height 368
copy p "Help the rescue organisation really get to know you, your lifestyle and what yo…"
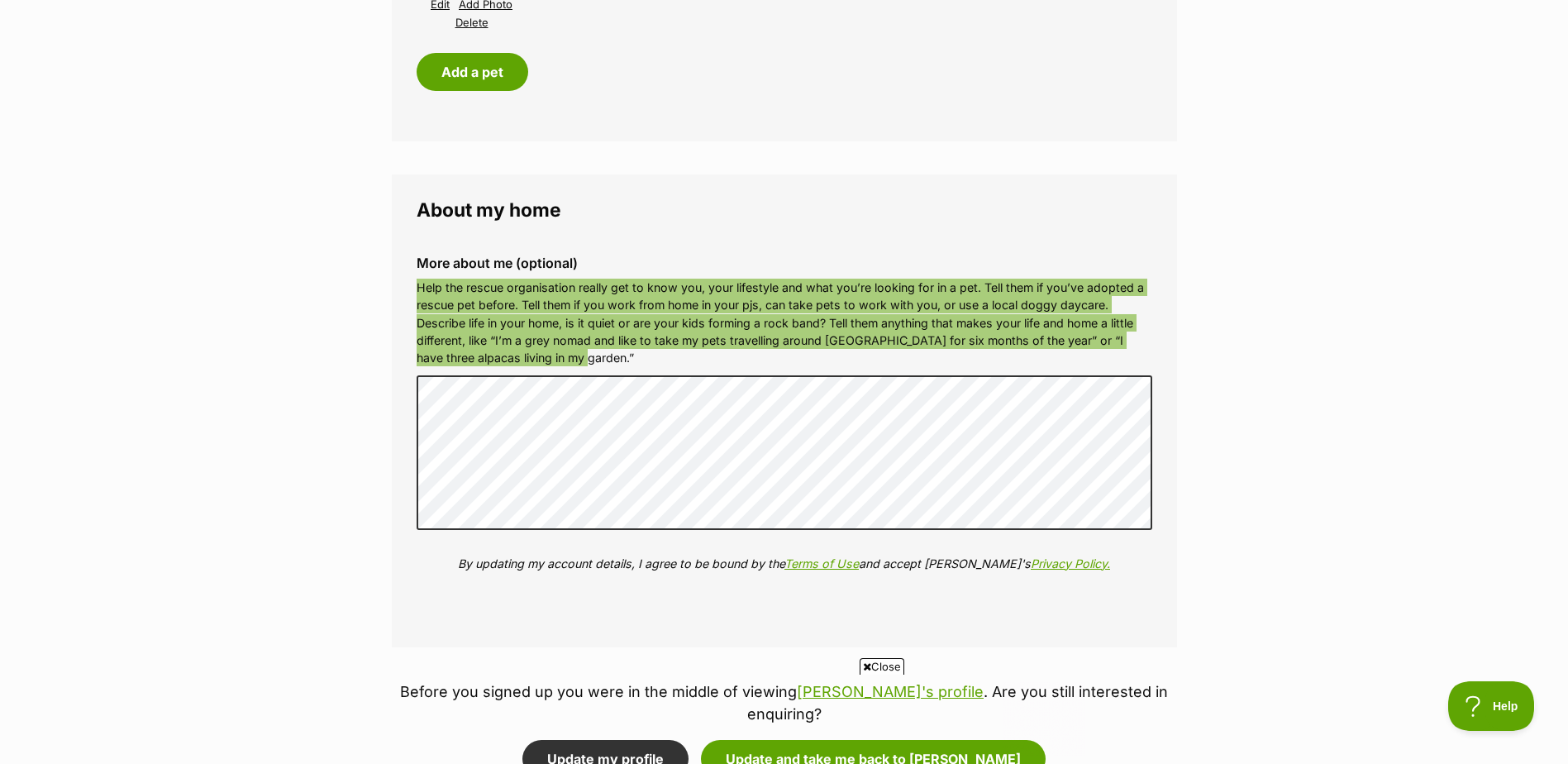
scroll to position [0, 0]
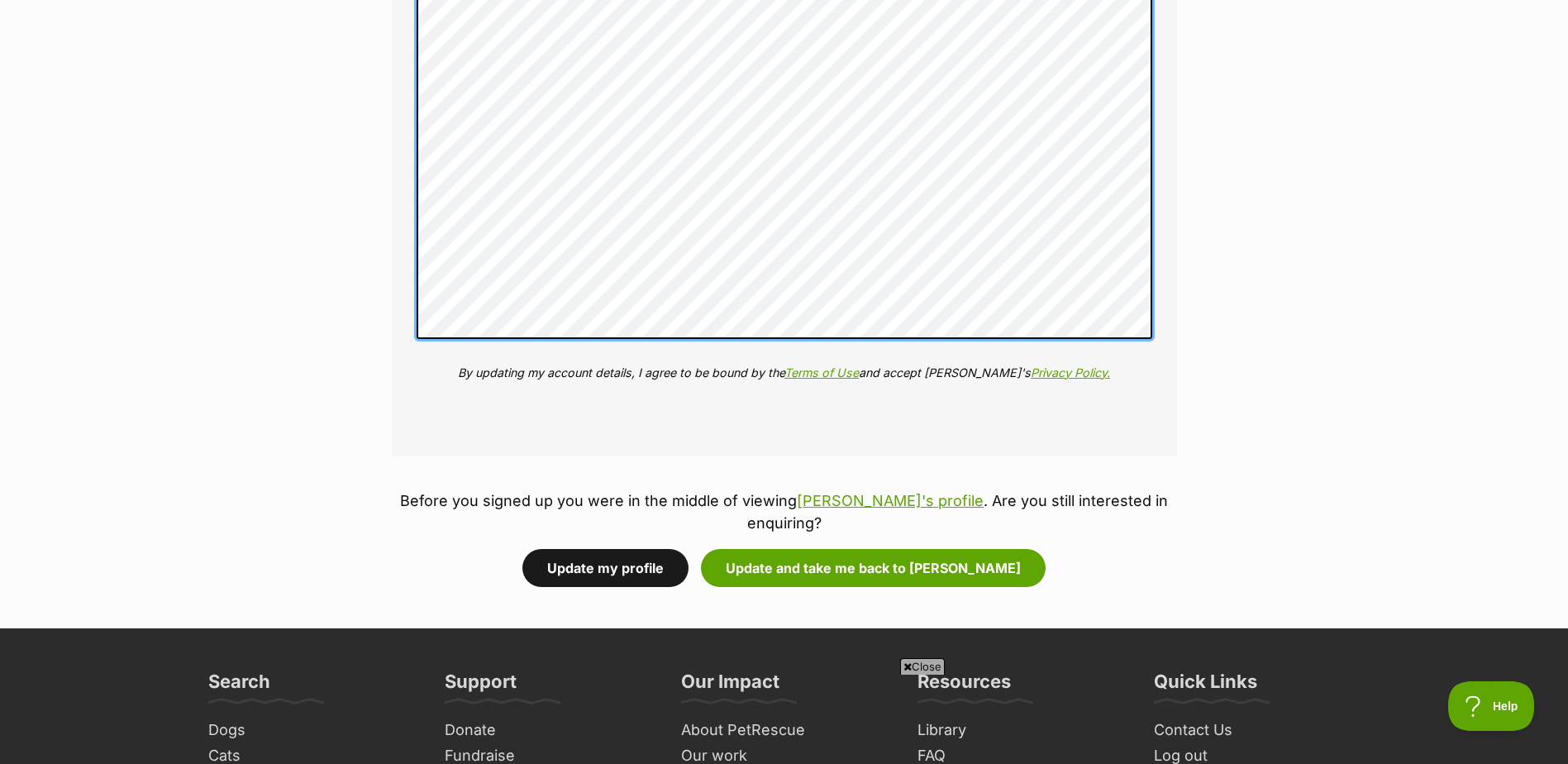
scroll to position [2233, 0]
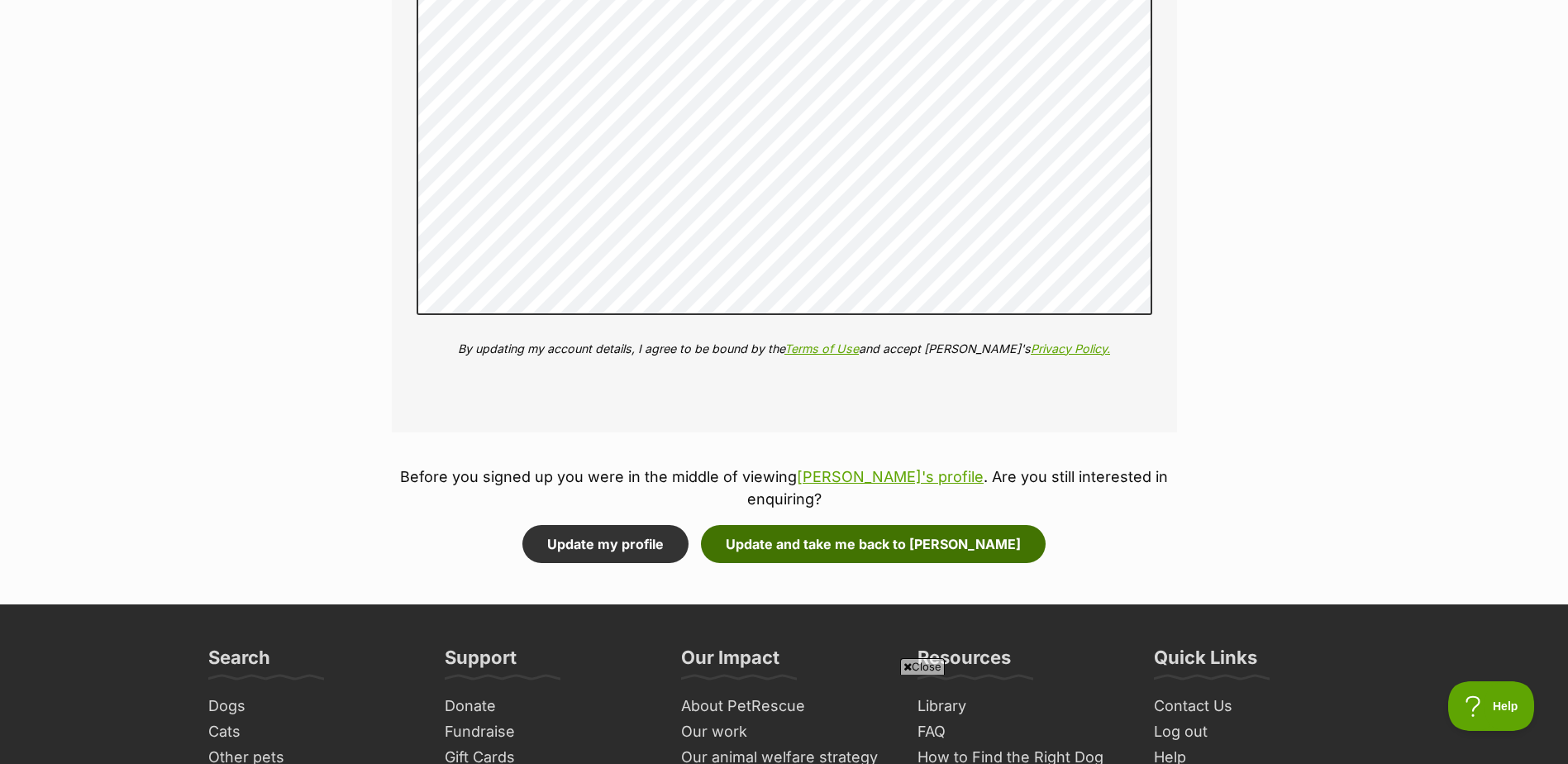
click at [875, 525] on button "Update and take me back to Albert" at bounding box center [873, 544] width 345 height 38
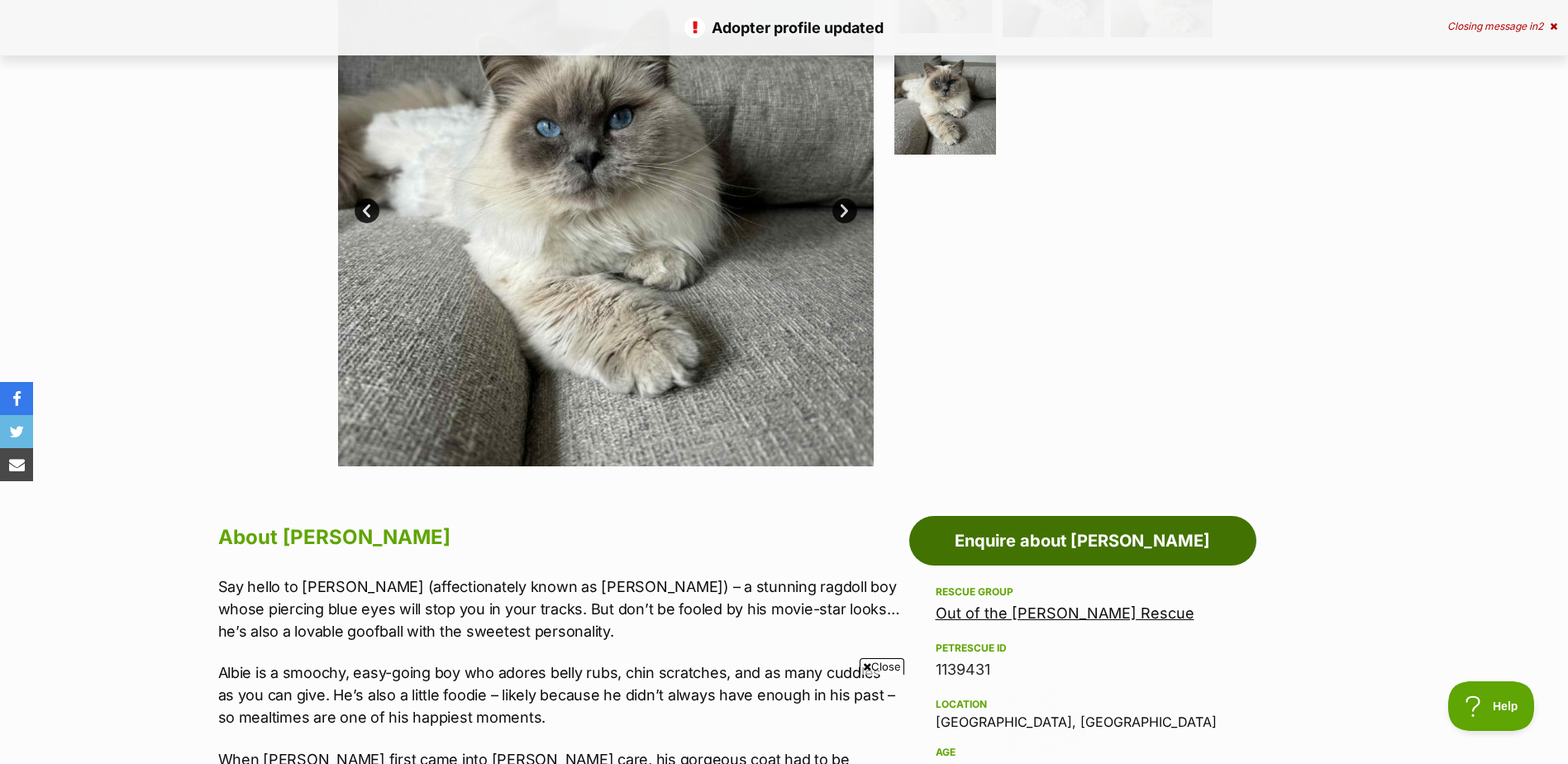
click at [1080, 540] on link "Enquire about Albert" at bounding box center [1082, 541] width 347 height 49
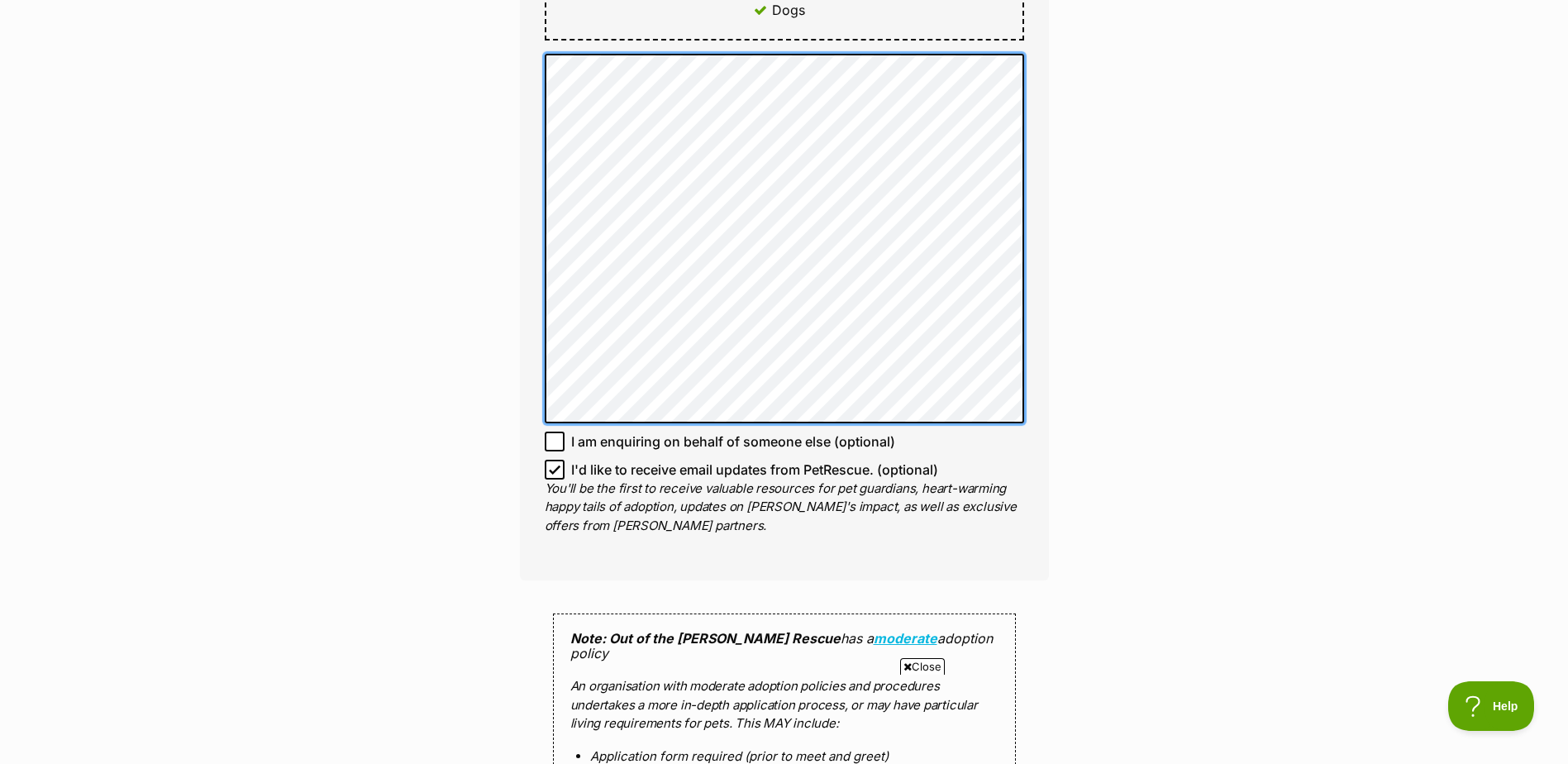
scroll to position [1075, 0]
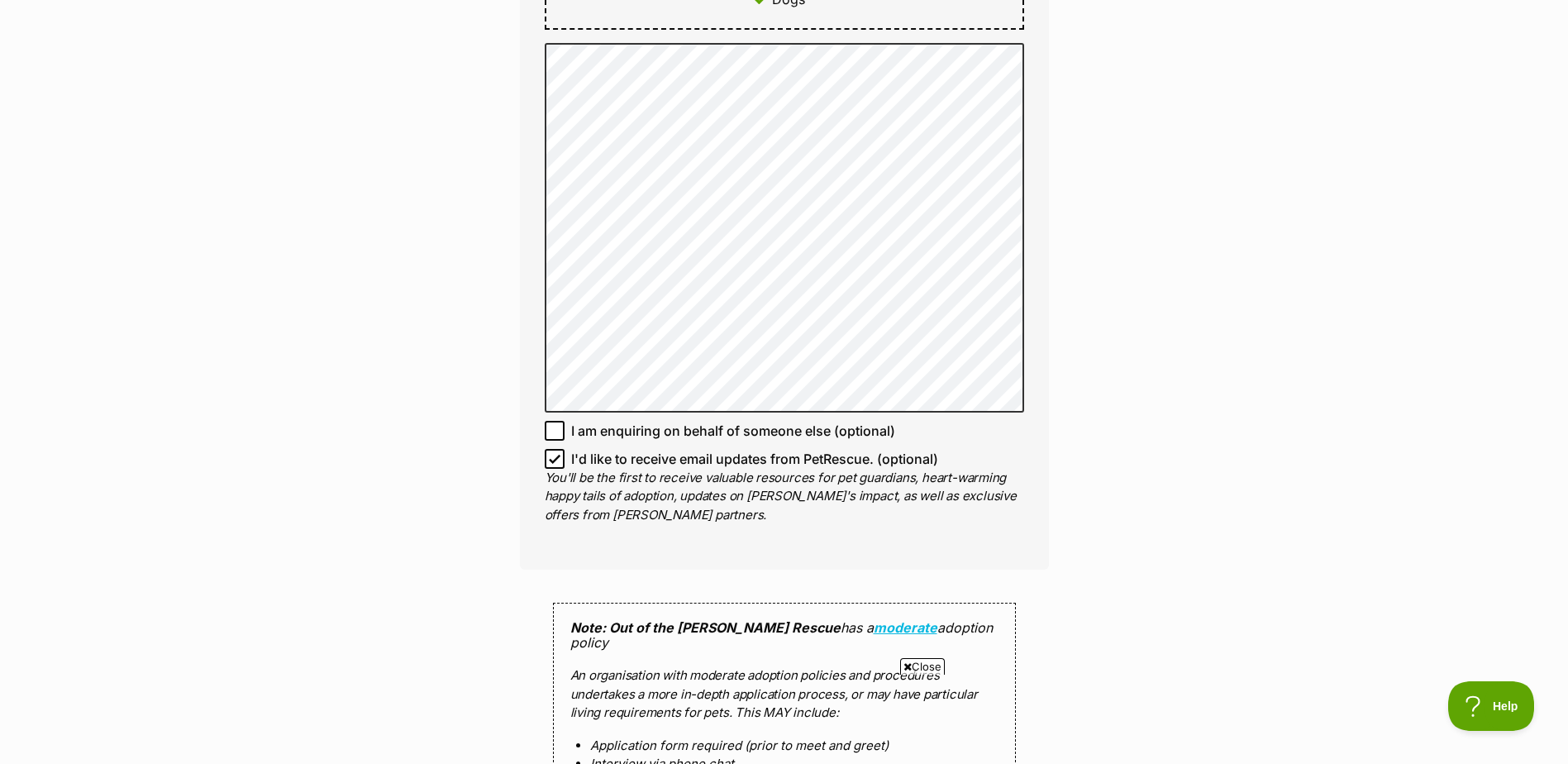
click at [557, 454] on icon at bounding box center [555, 460] width 12 height 12
click at [557, 449] on input "I'd like to receive email updates from PetRescue. (optional)" at bounding box center [554, 459] width 20 height 20
checkbox input "false"
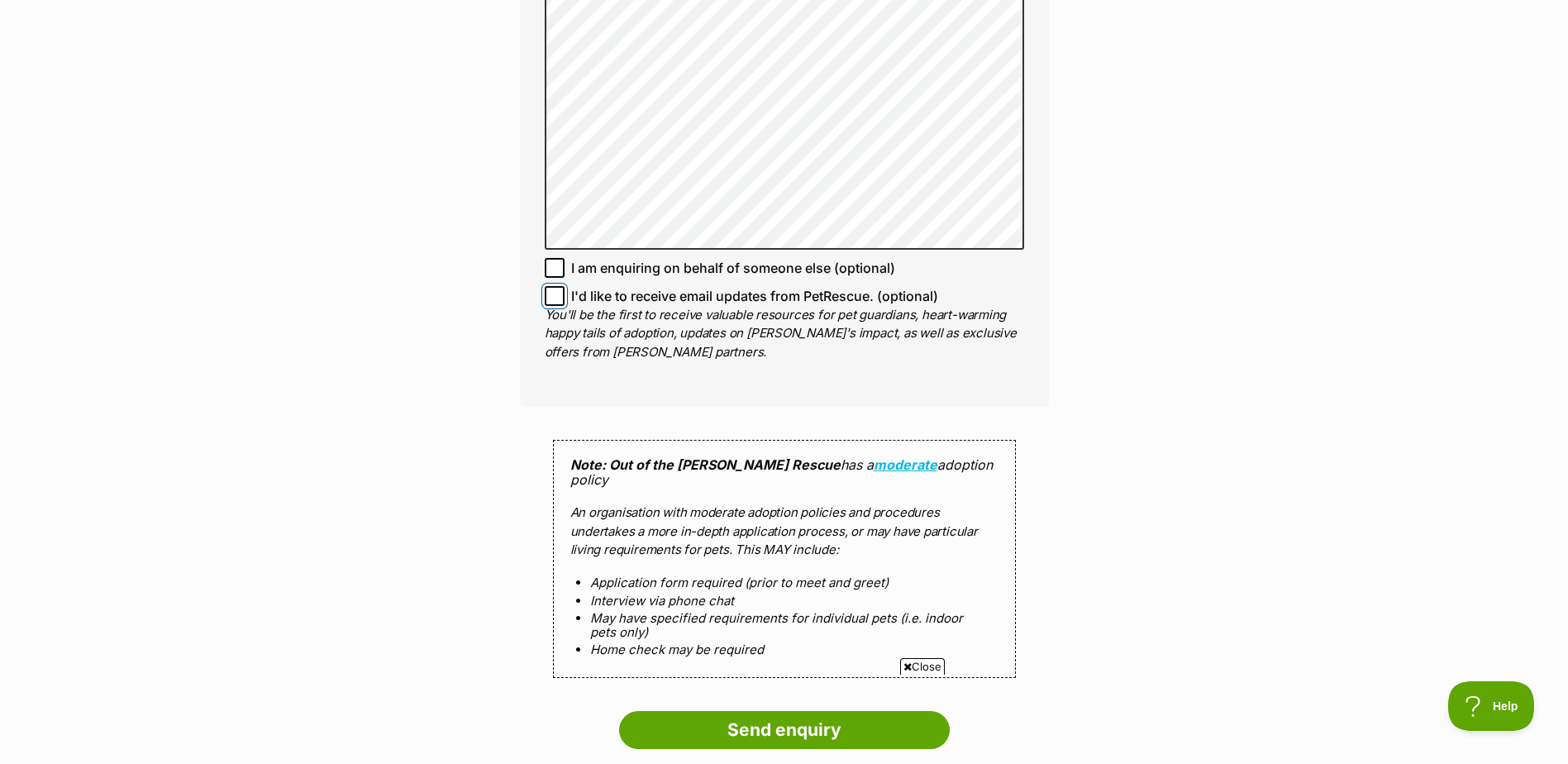
scroll to position [1323, 0]
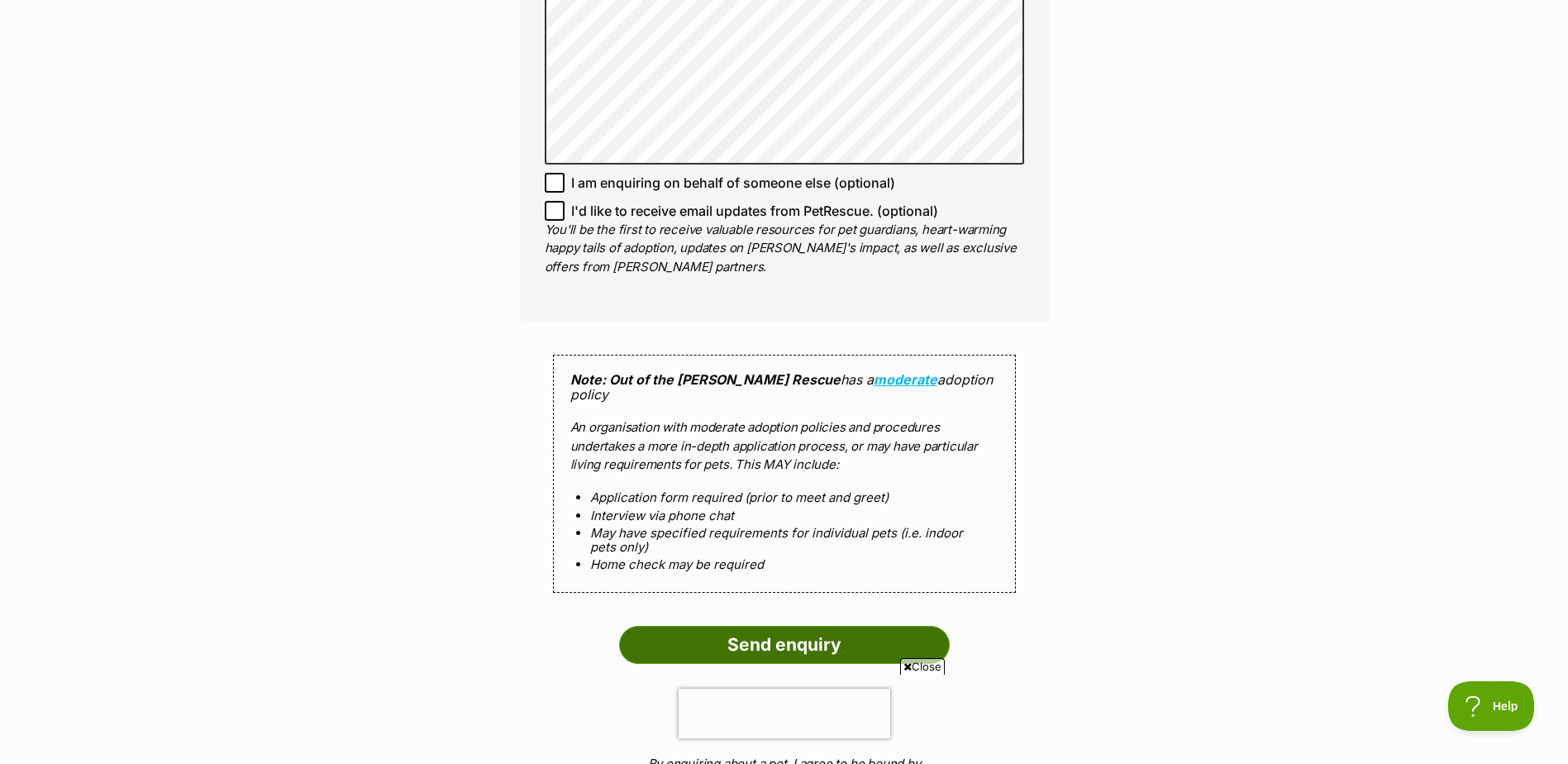
click at [812, 626] on input "Send enquiry" at bounding box center [785, 645] width 331 height 38
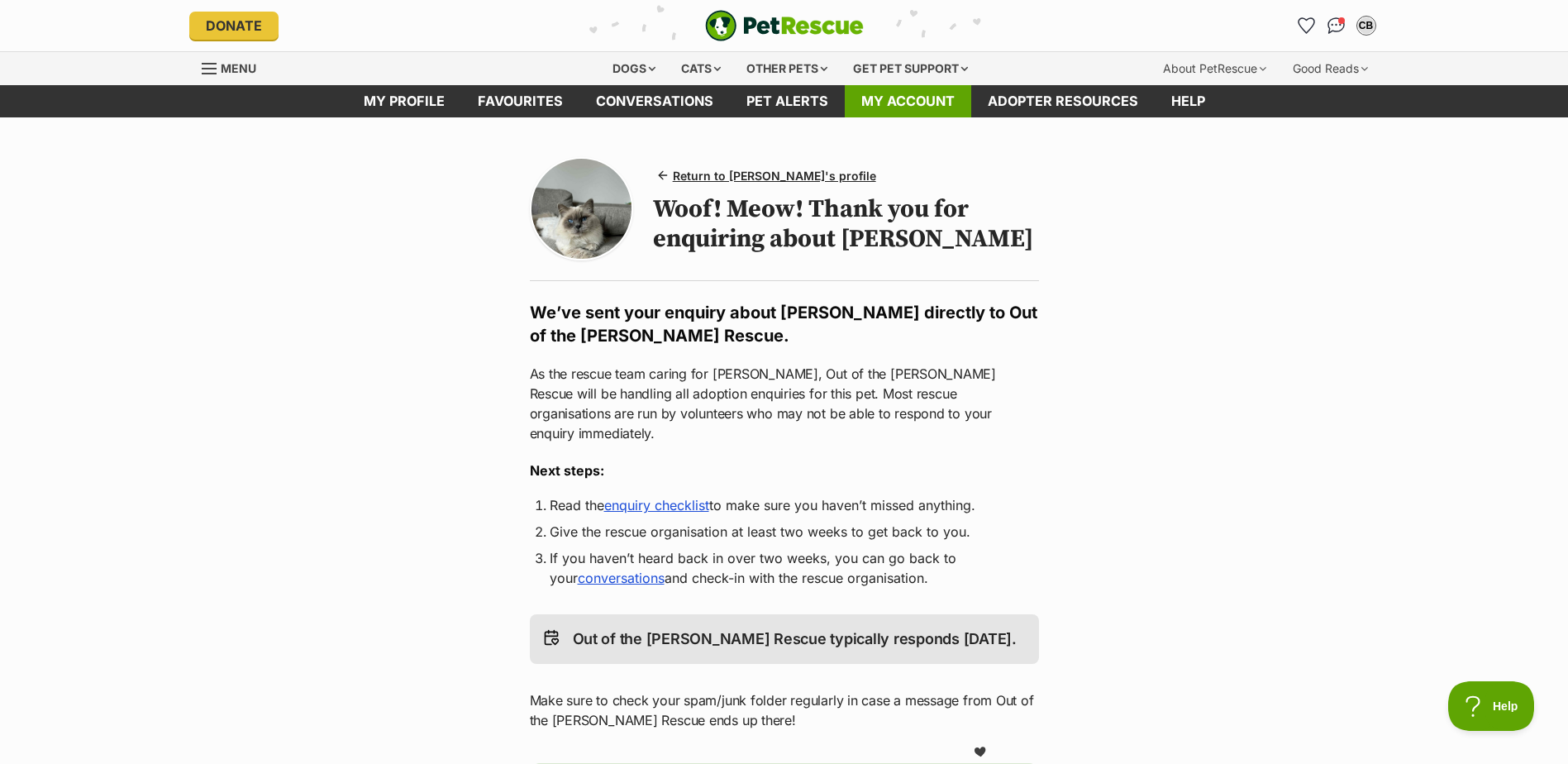
click at [929, 101] on link "My account" at bounding box center [908, 101] width 126 height 32
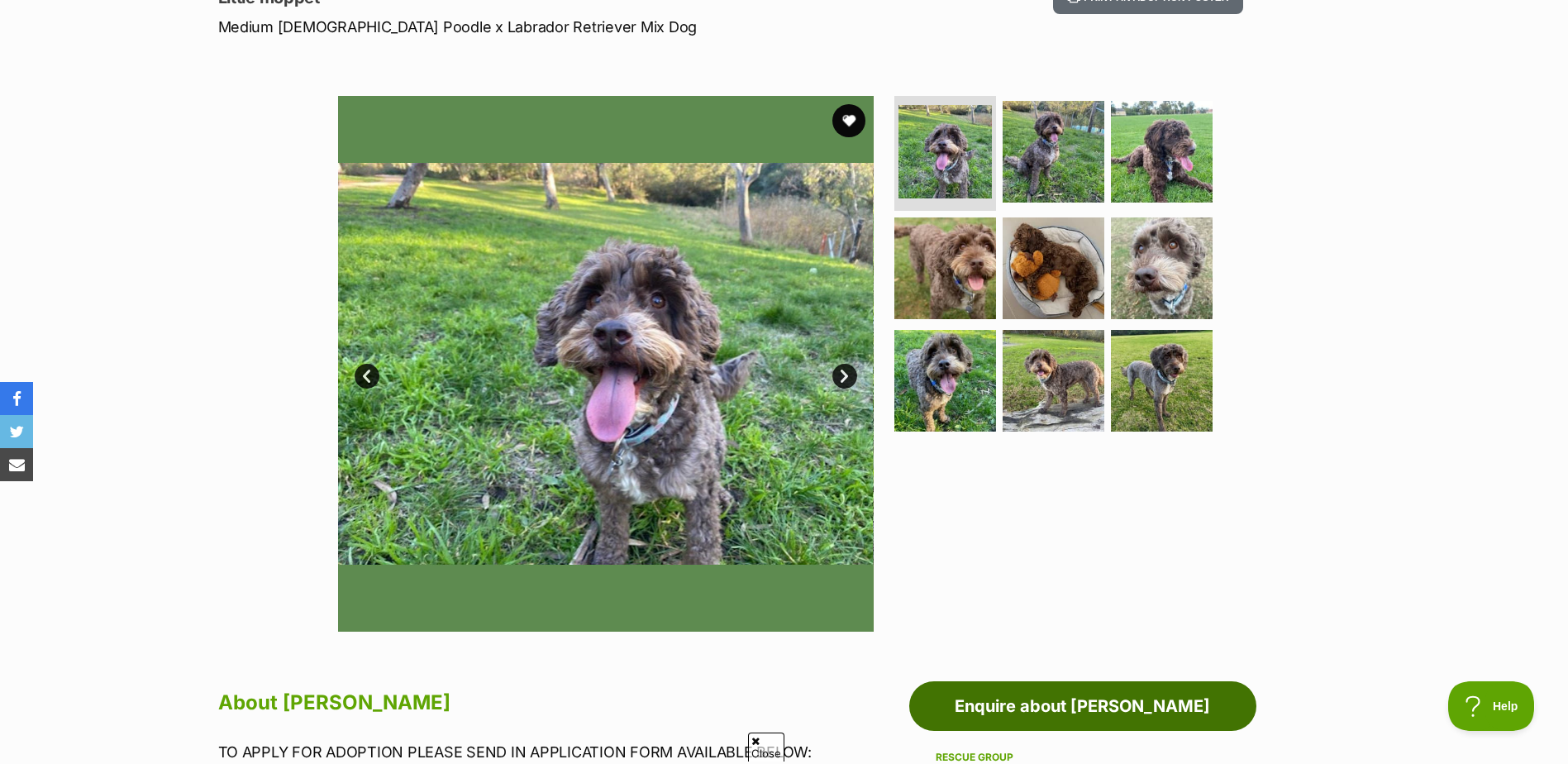
click at [1046, 709] on link "Enquire about [PERSON_NAME]" at bounding box center [1082, 706] width 347 height 49
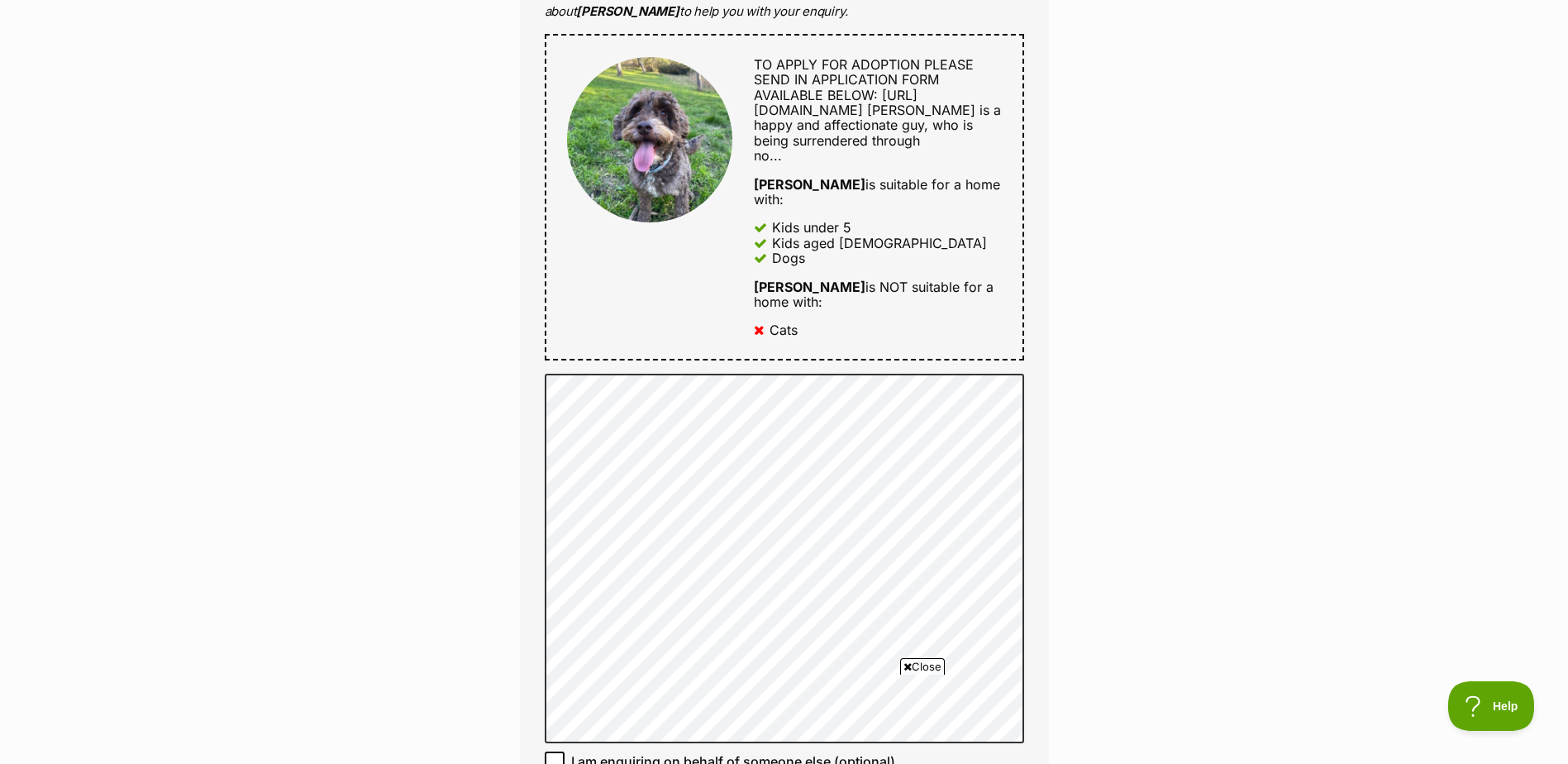
scroll to position [827, 0]
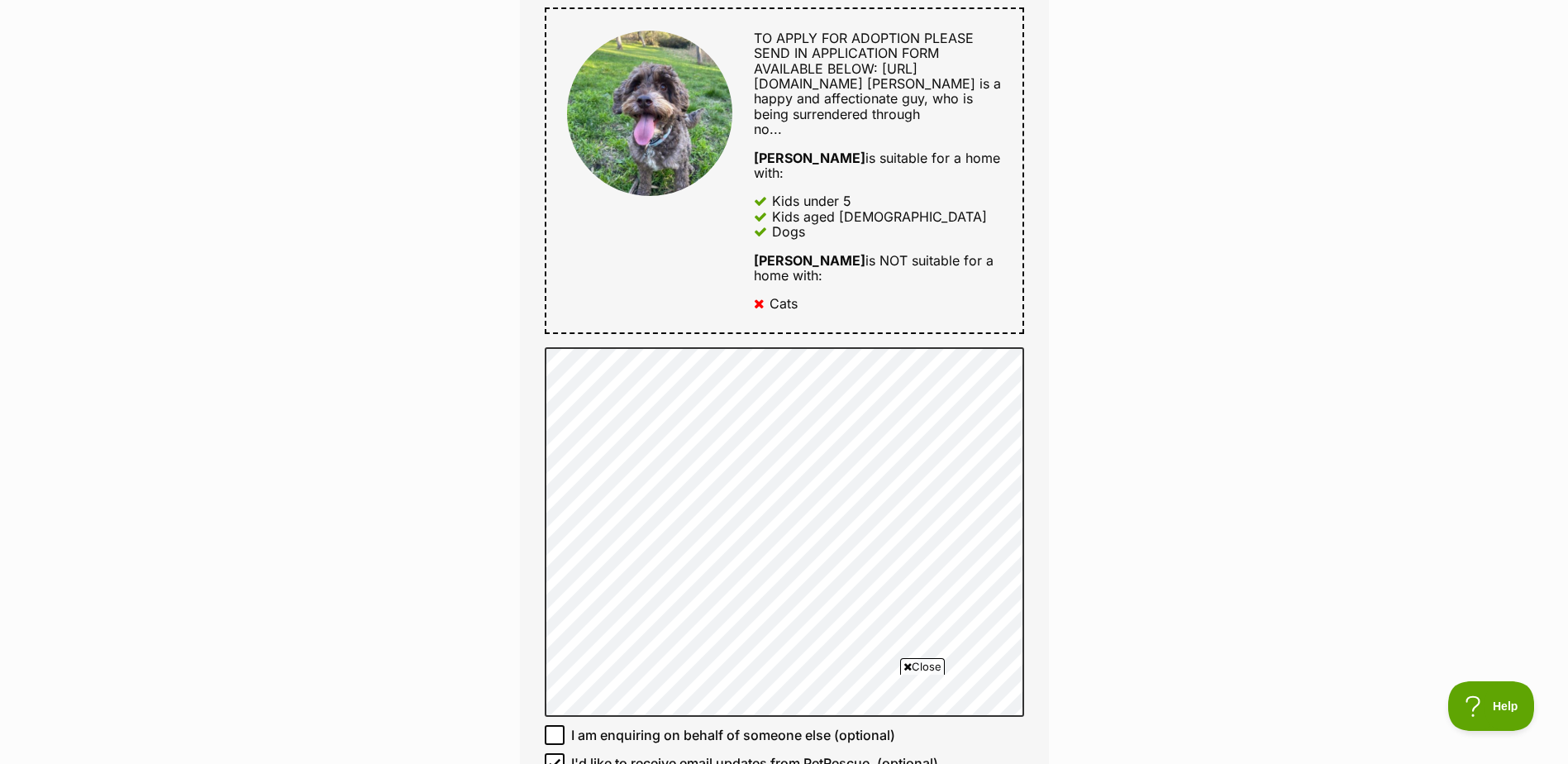
click at [1116, 417] on div "Enquire about Milo Russelton Full name Claire Brennan Email We require this to …" at bounding box center [784, 500] width 1568 height 2354
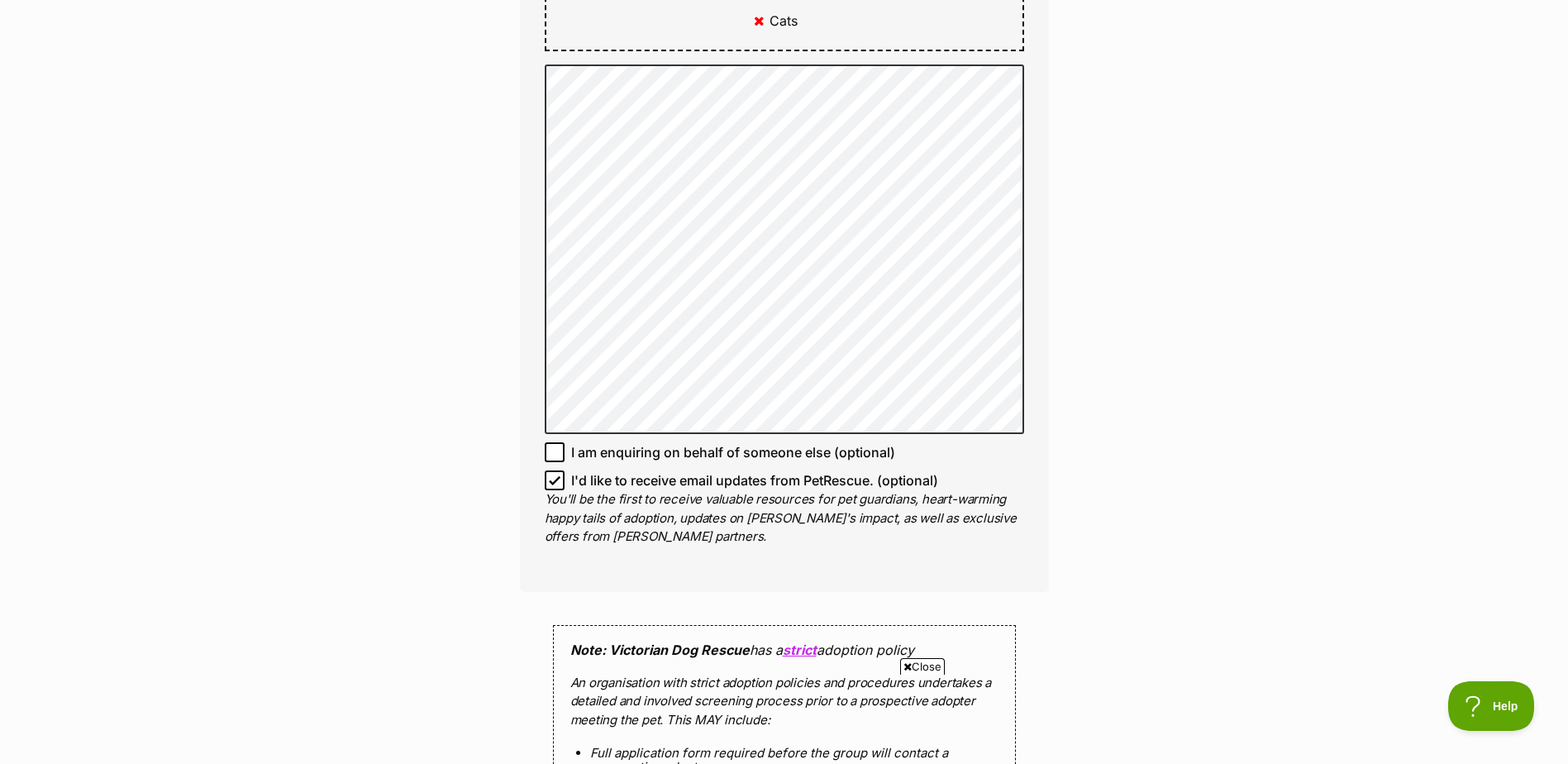
scroll to position [1158, 0]
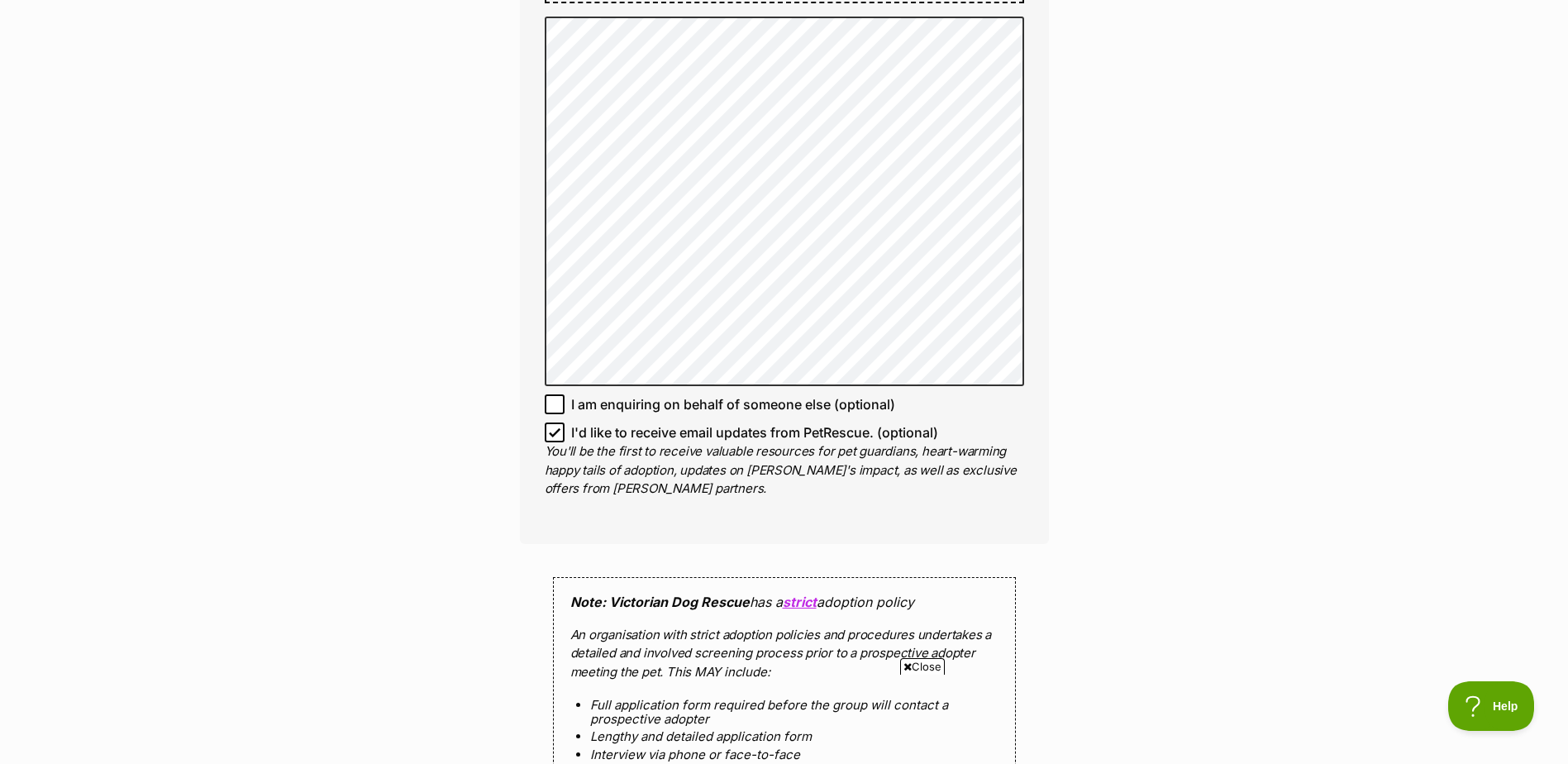
click at [556, 437] on icon at bounding box center [555, 432] width 10 height 8
click at [556, 443] on input "I'd like to receive email updates from PetRescue. (optional)" at bounding box center [554, 432] width 20 height 20
checkbox input "false"
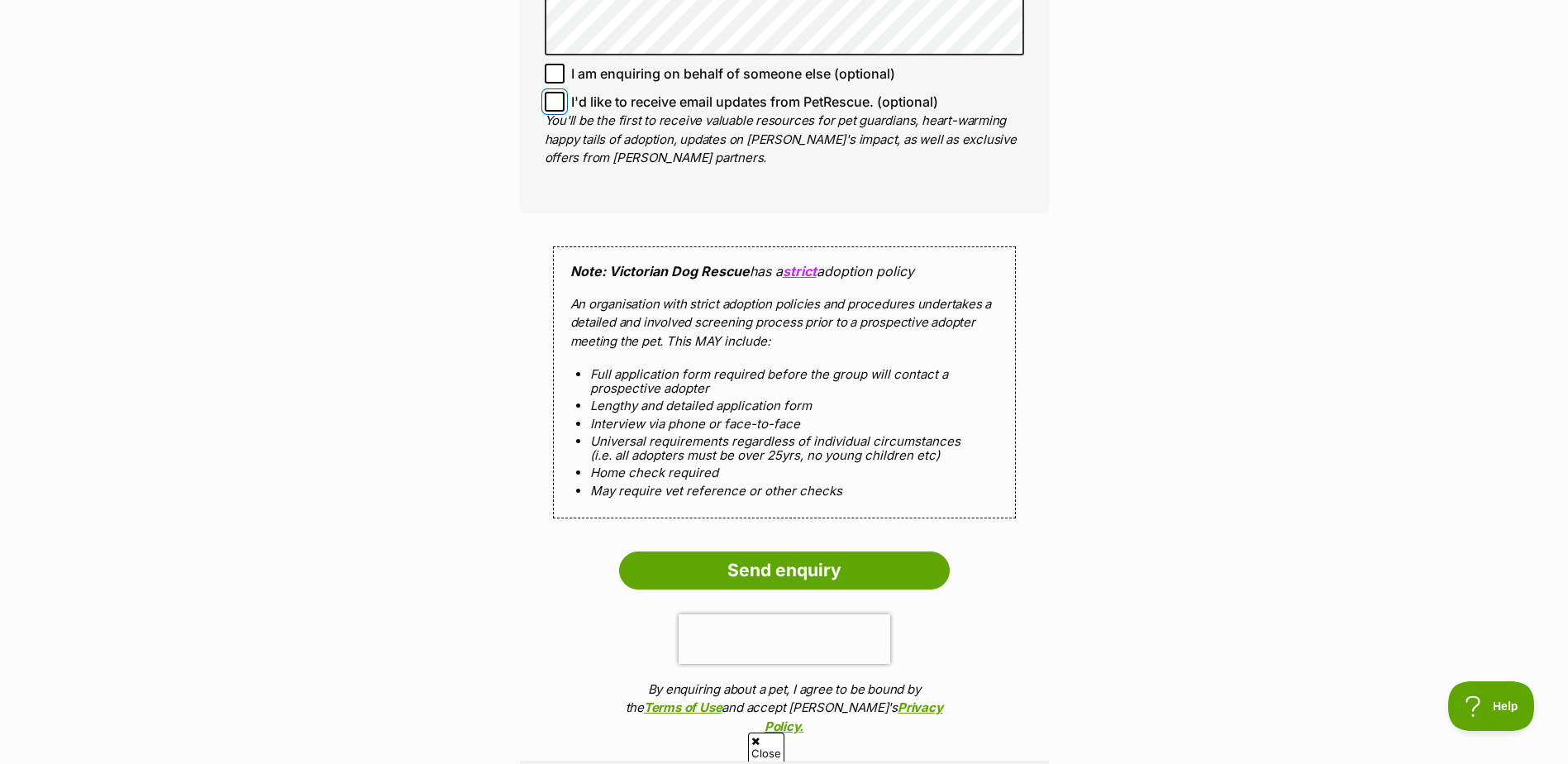
scroll to position [0, 0]
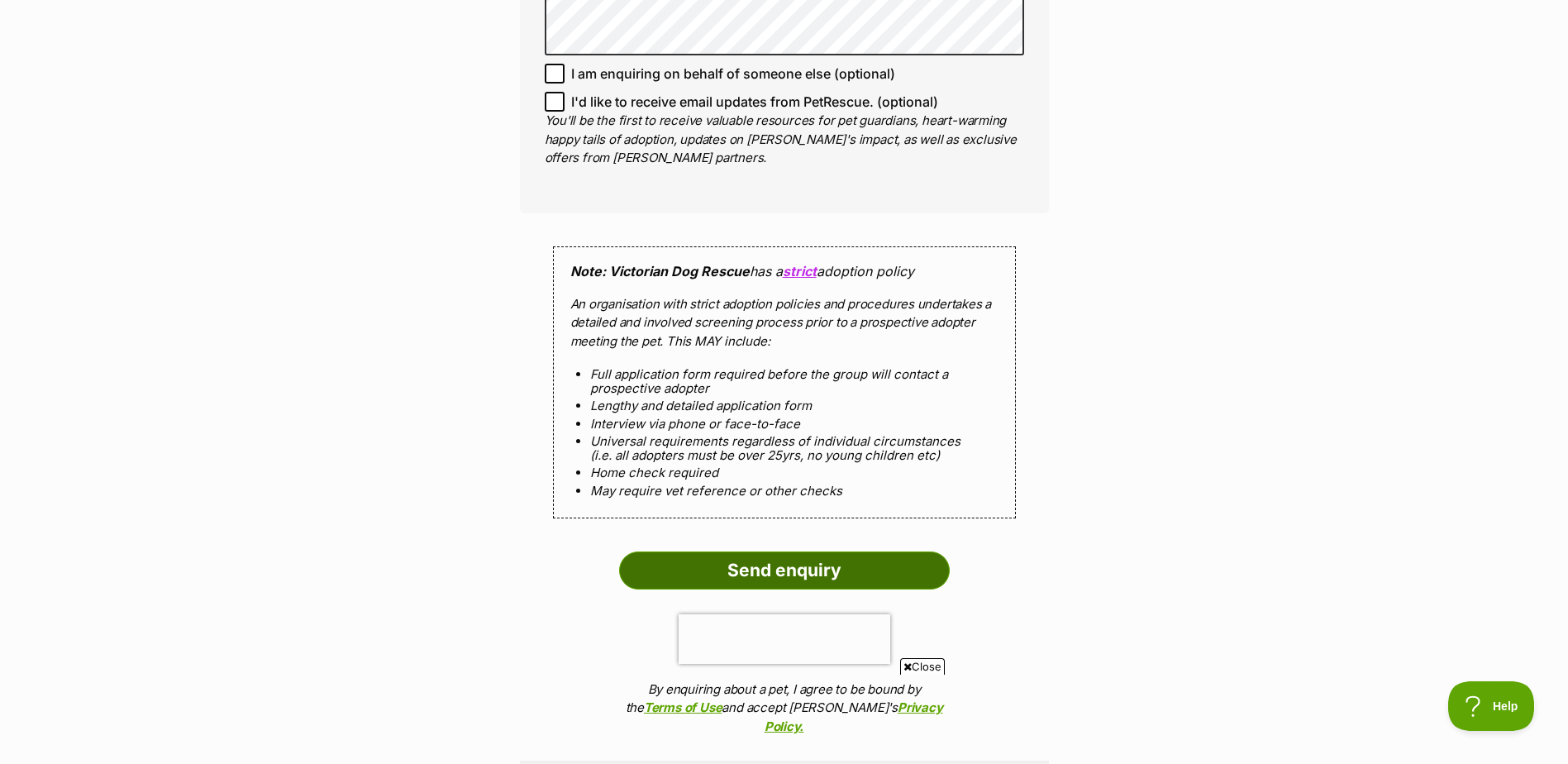
click at [798, 578] on input "Send enquiry" at bounding box center [785, 570] width 331 height 38
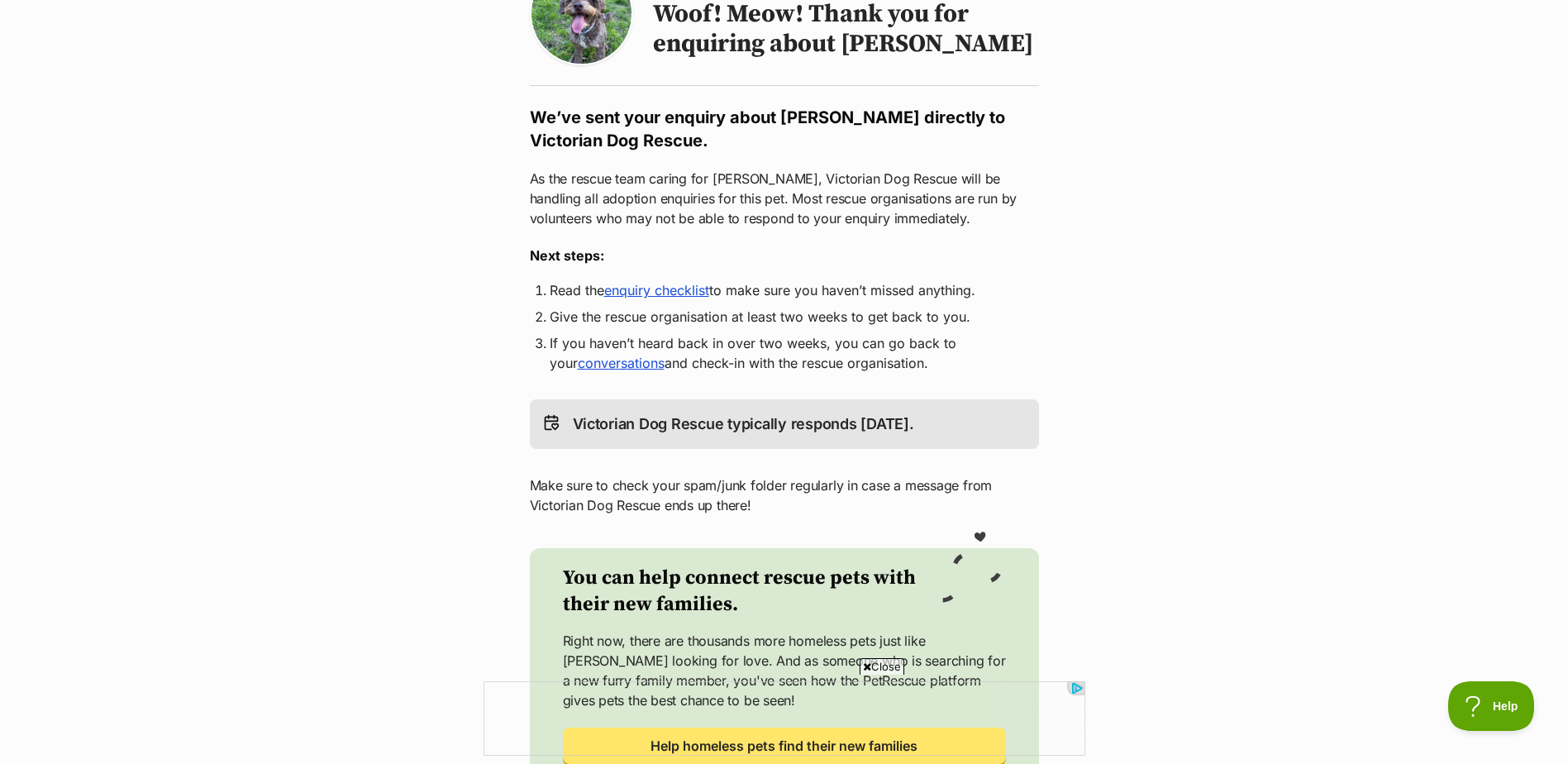
scroll to position [331, 0]
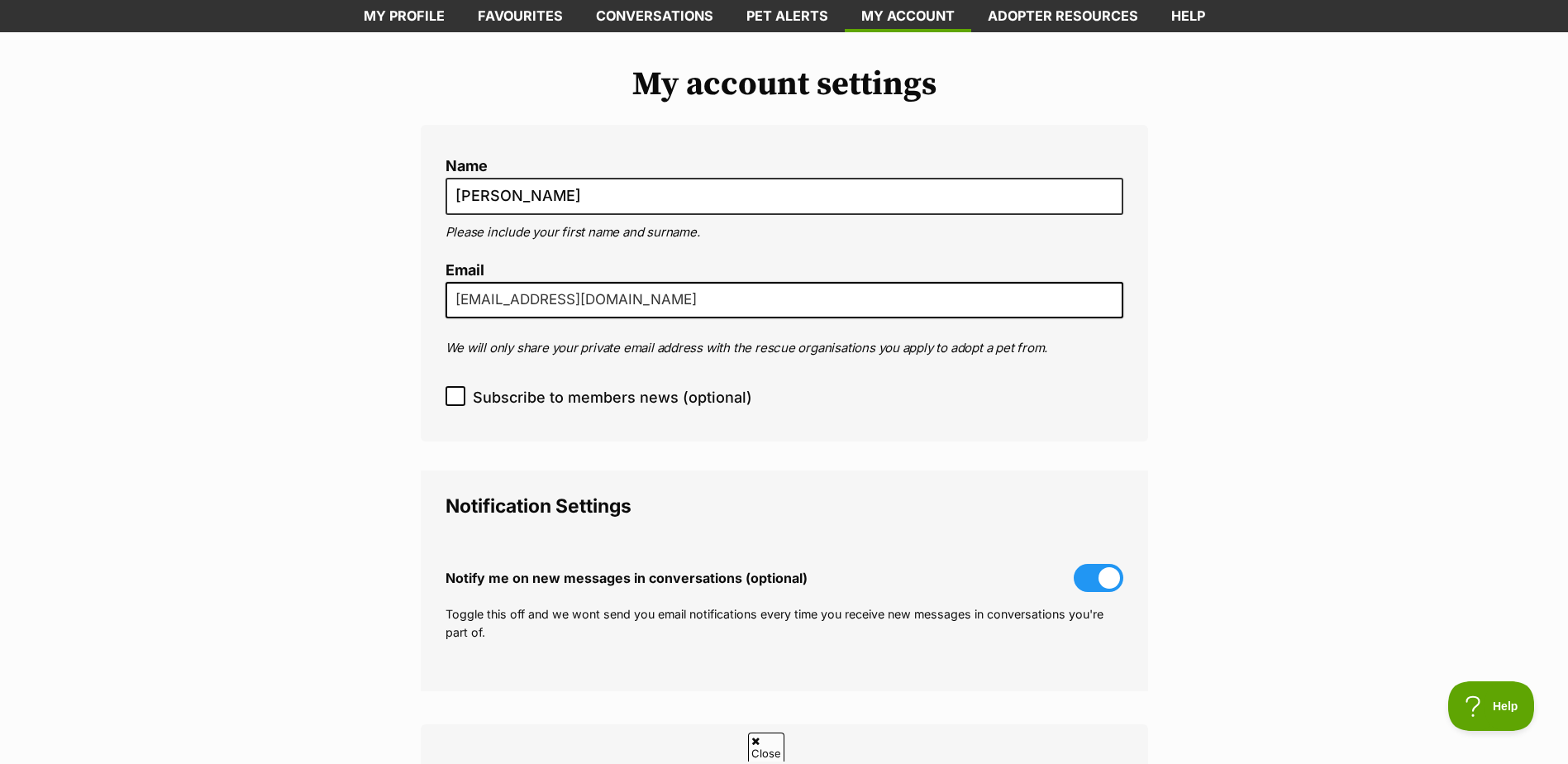
scroll to position [83, 0]
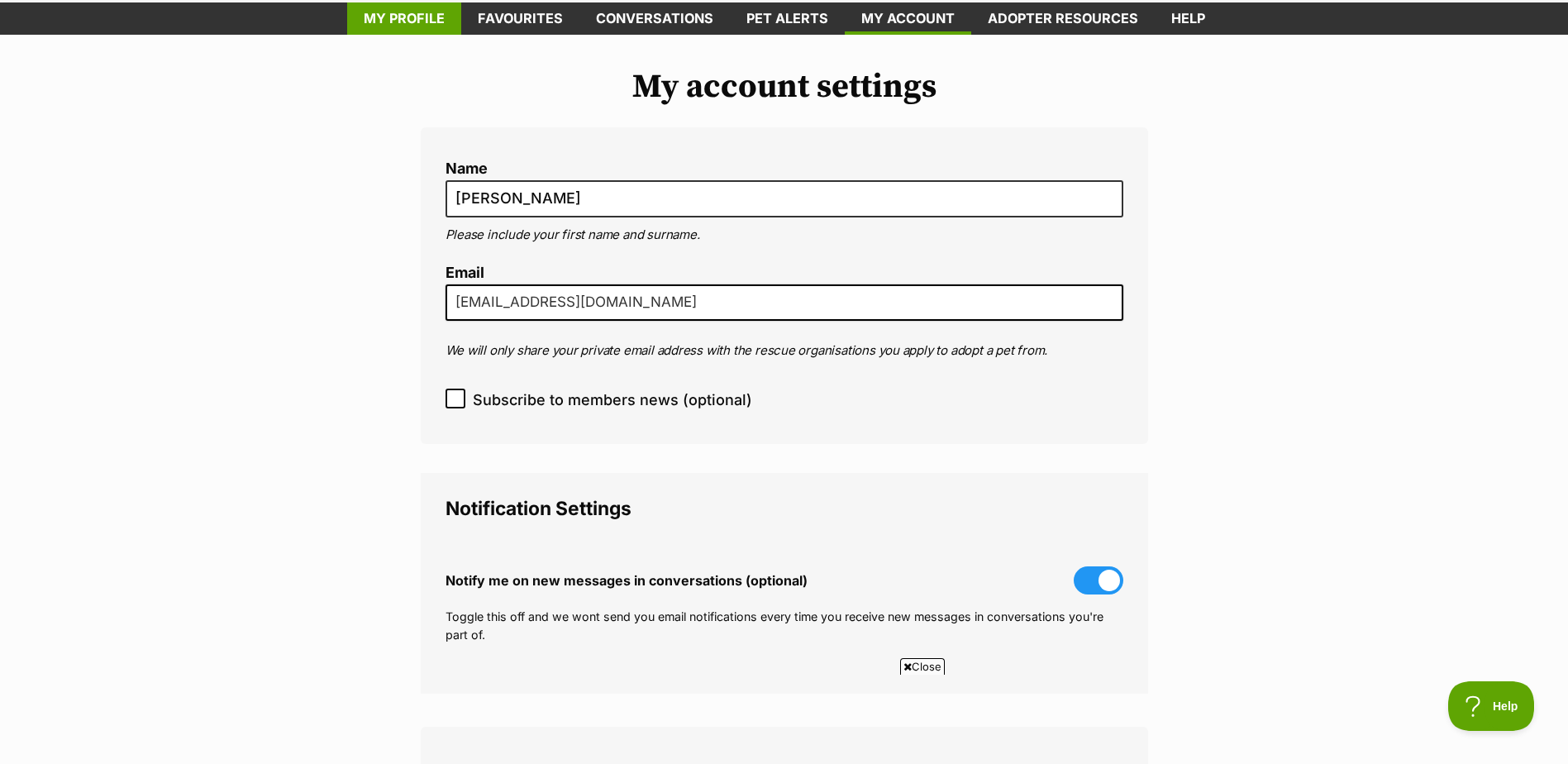
click at [404, 25] on link "My profile" at bounding box center [404, 19] width 114 height 32
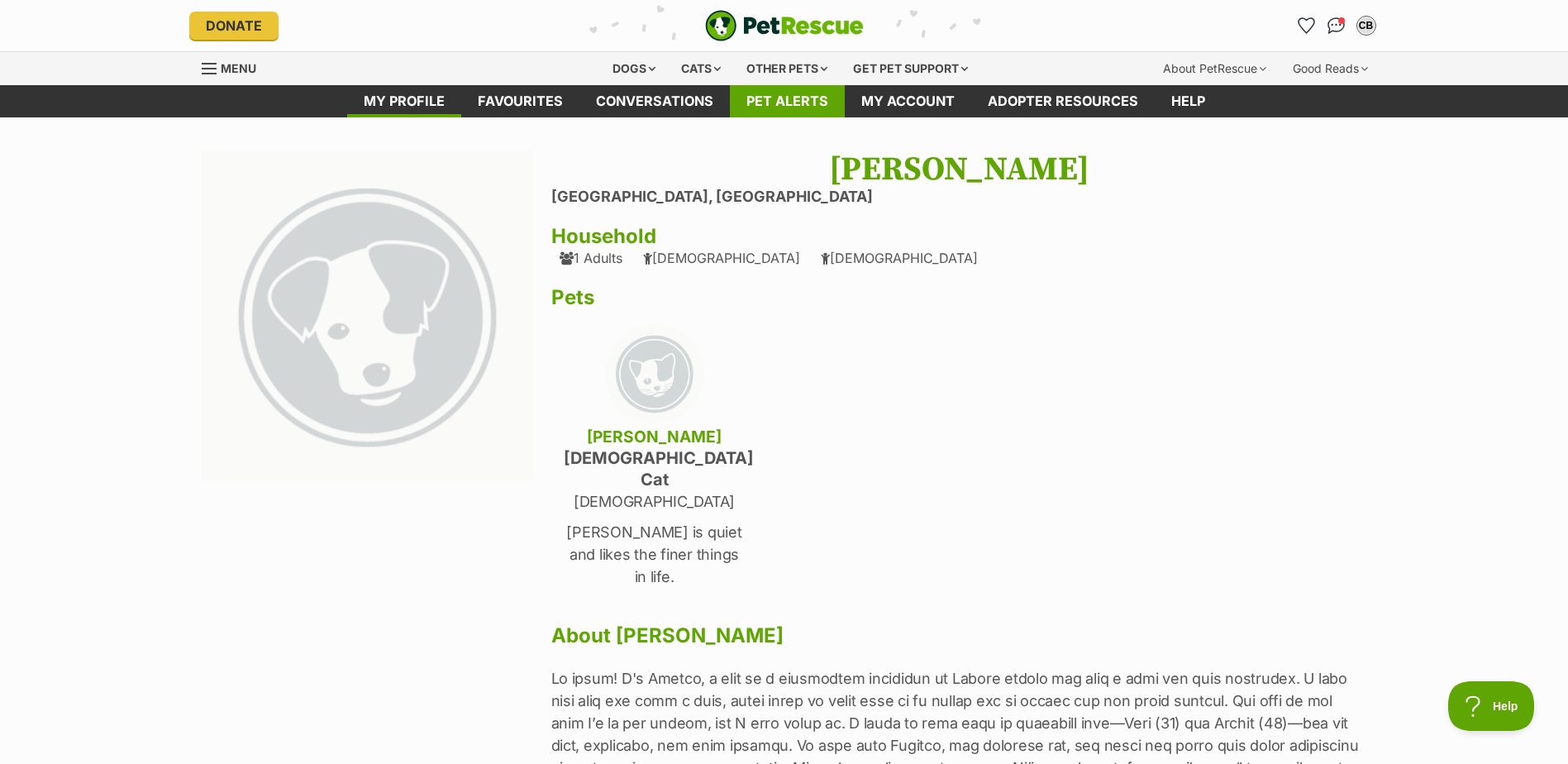
click at [833, 101] on link "Pet alerts" at bounding box center [787, 101] width 115 height 32
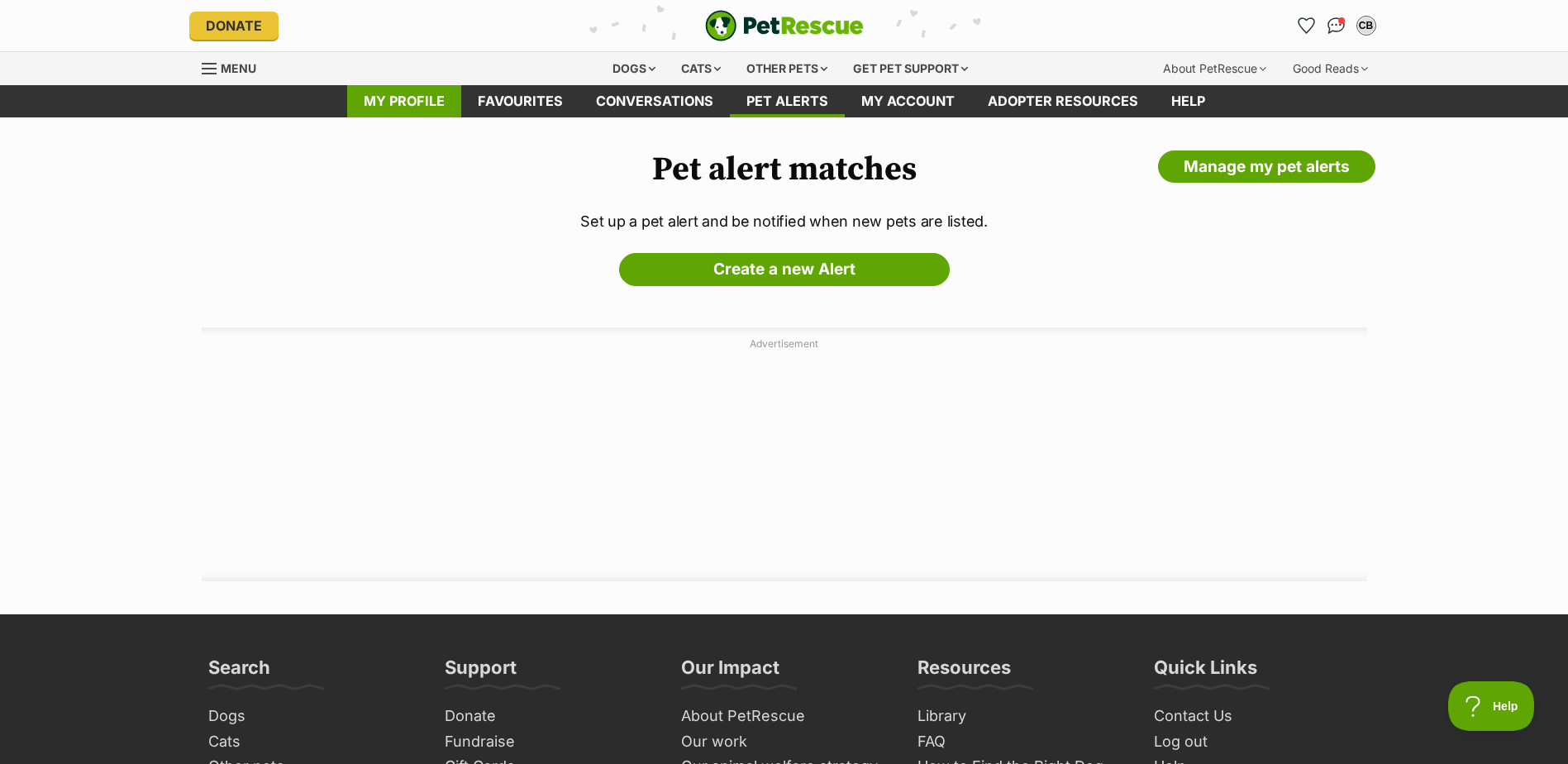
click at [415, 97] on link "My profile" at bounding box center [404, 101] width 114 height 32
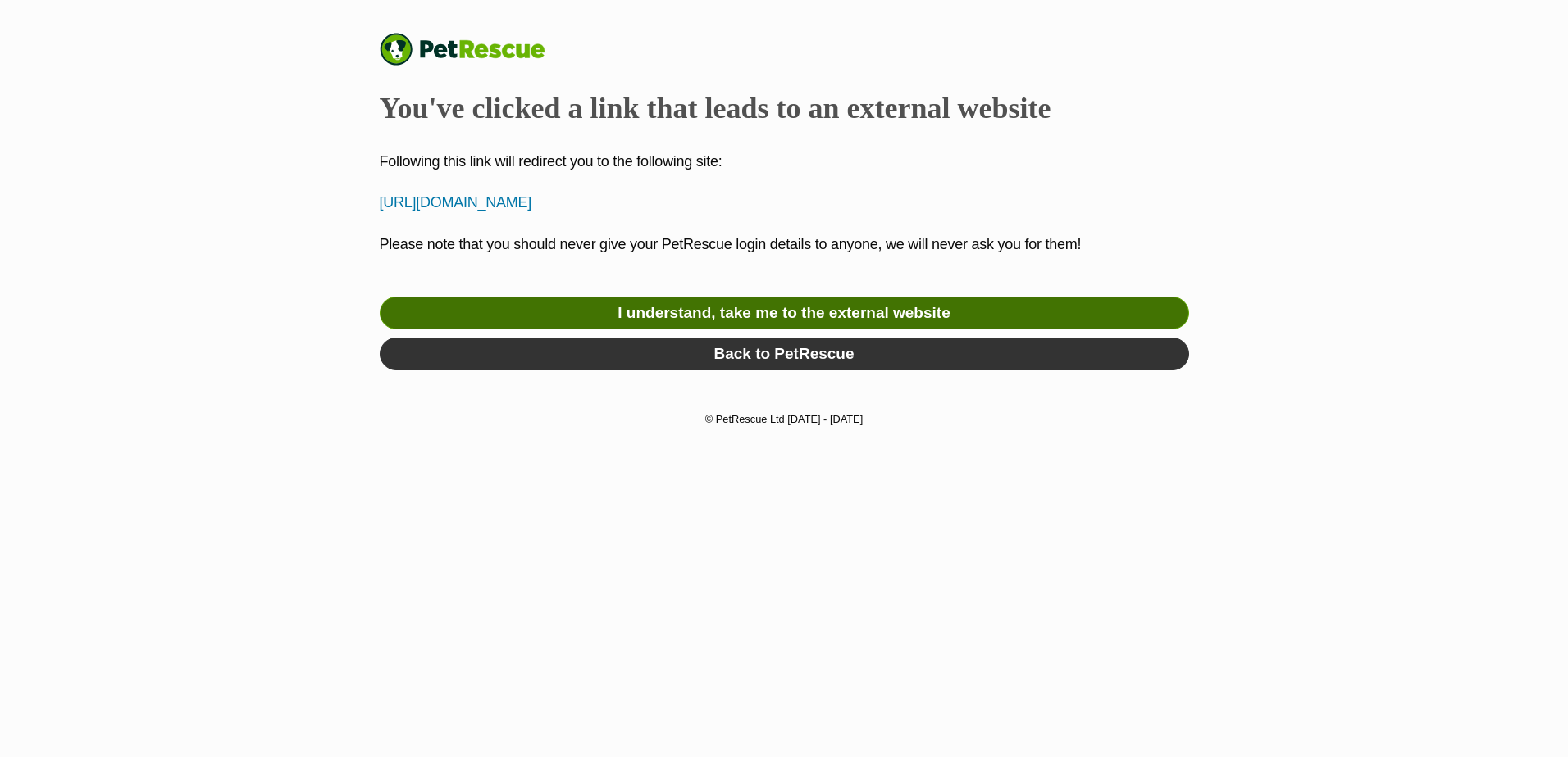
click at [944, 311] on link "I understand, take me to the external website" at bounding box center [784, 313] width 810 height 33
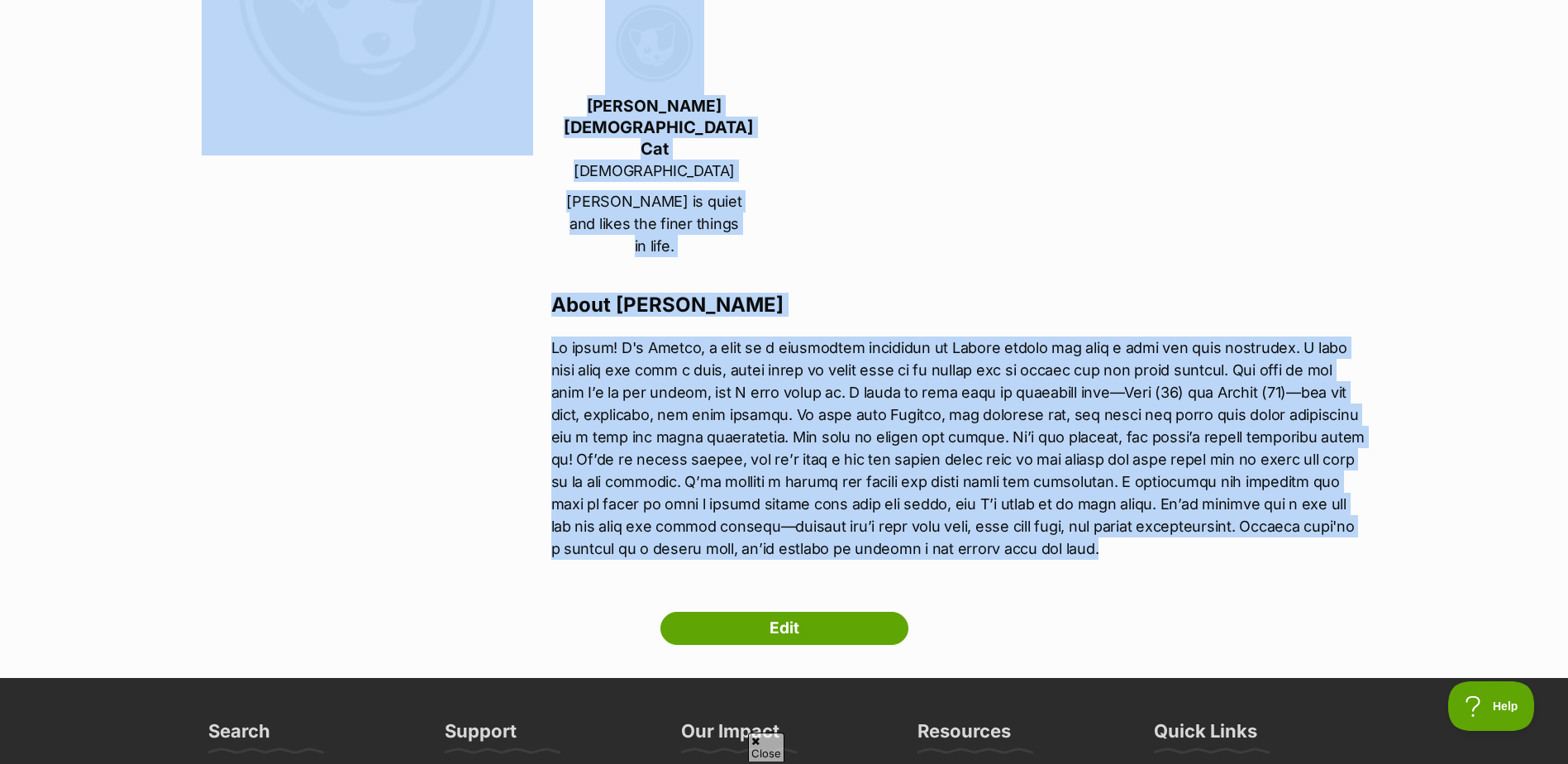
drag, startPoint x: 543, startPoint y: 300, endPoint x: 1235, endPoint y: 506, distance: 722.0
click at [1235, 506] on section "Next Prev 1 Claire Brennan Greensborough, Victoria Household 1 Adults 14 year o…" at bounding box center [785, 200] width 1166 height 760
click at [1172, 491] on p at bounding box center [960, 449] width 816 height 223
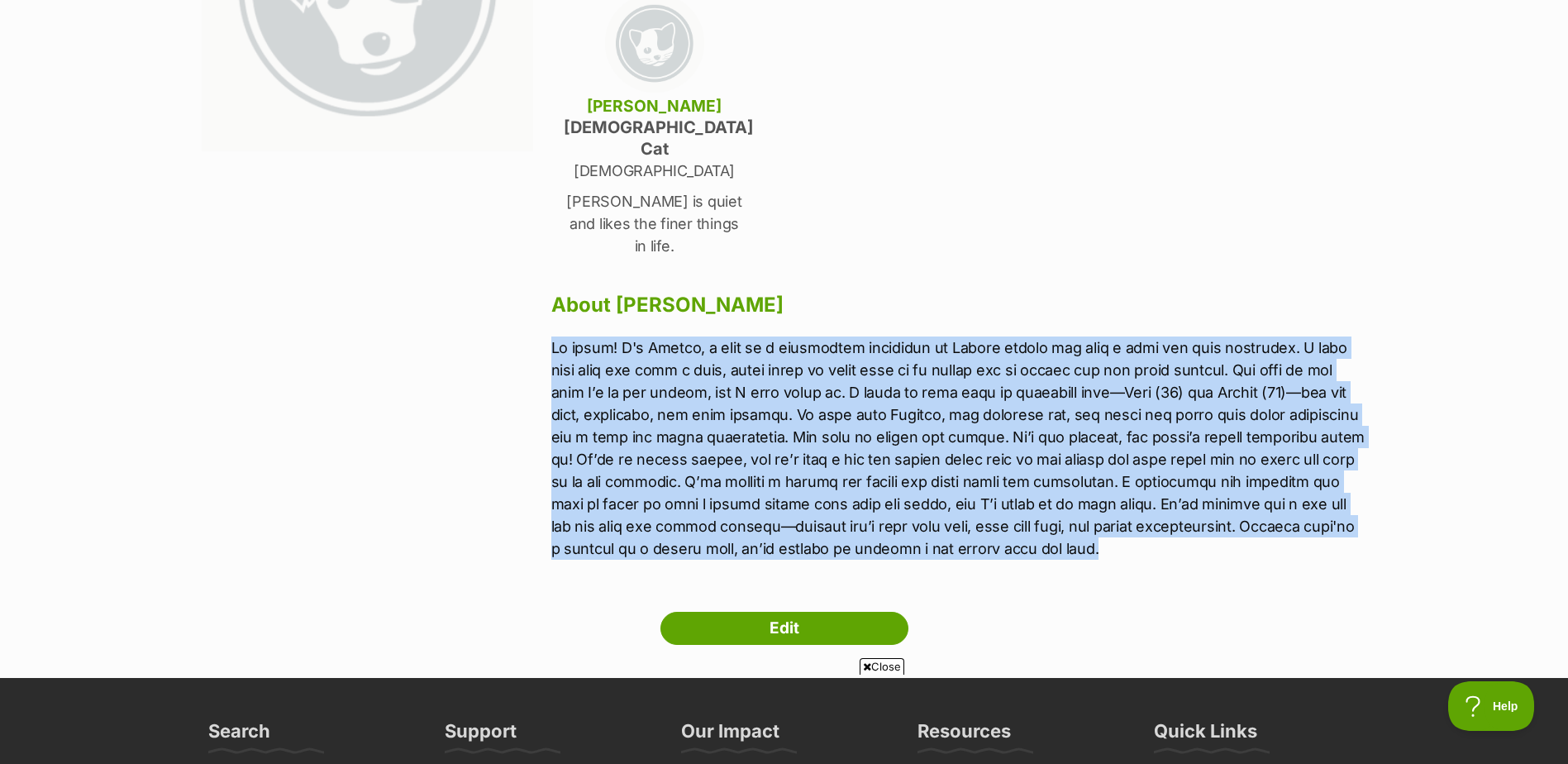
drag, startPoint x: 1145, startPoint y: 500, endPoint x: 553, endPoint y: 303, distance: 623.9
click at [553, 337] on p at bounding box center [960, 449] width 816 height 223
copy p "Hi there! I'm Claire, i work as a peadiatric secretary at Austin health and hav…"
click at [733, 612] on link "Edit" at bounding box center [784, 628] width 248 height 33
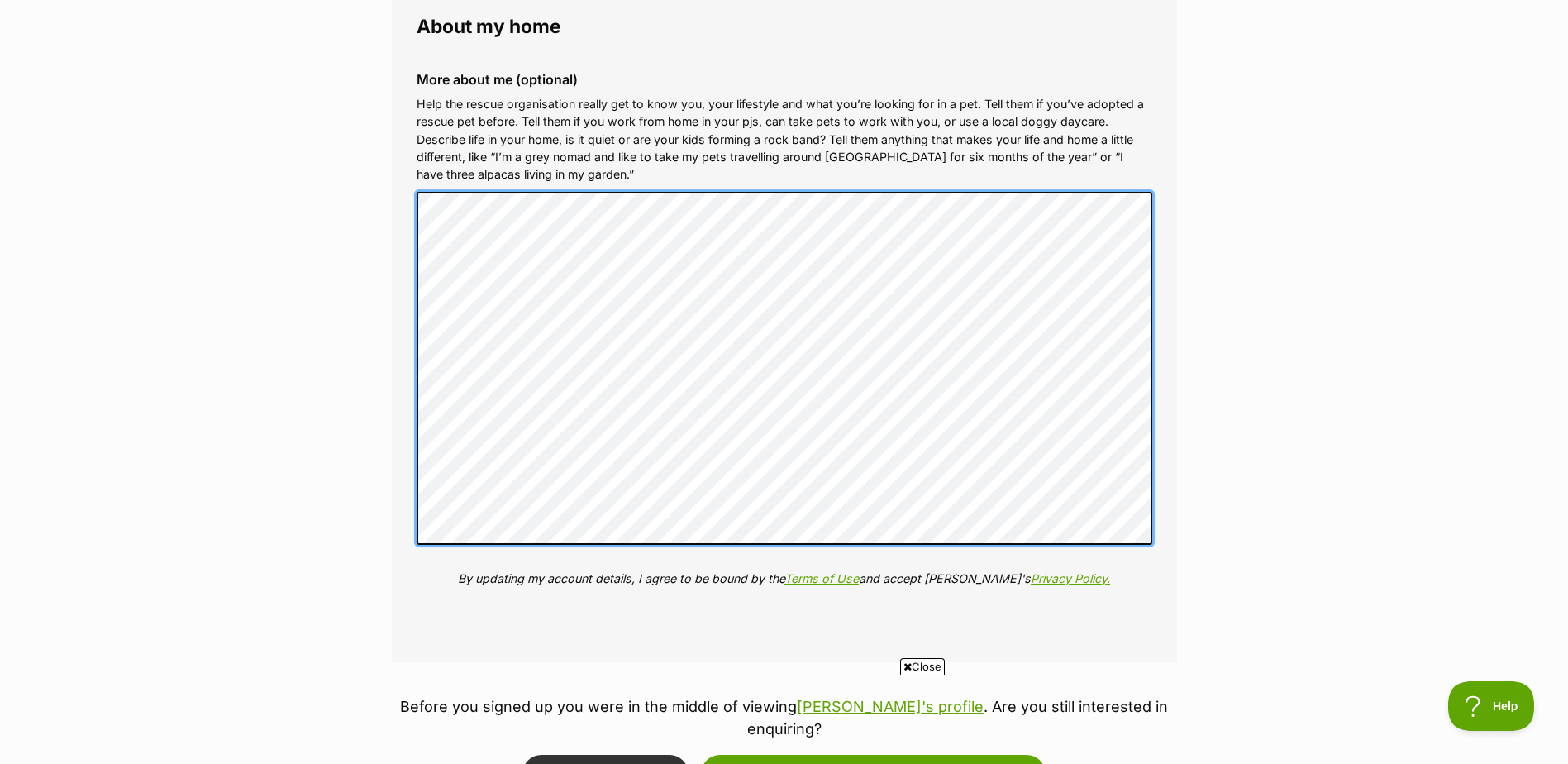
scroll to position [2068, 0]
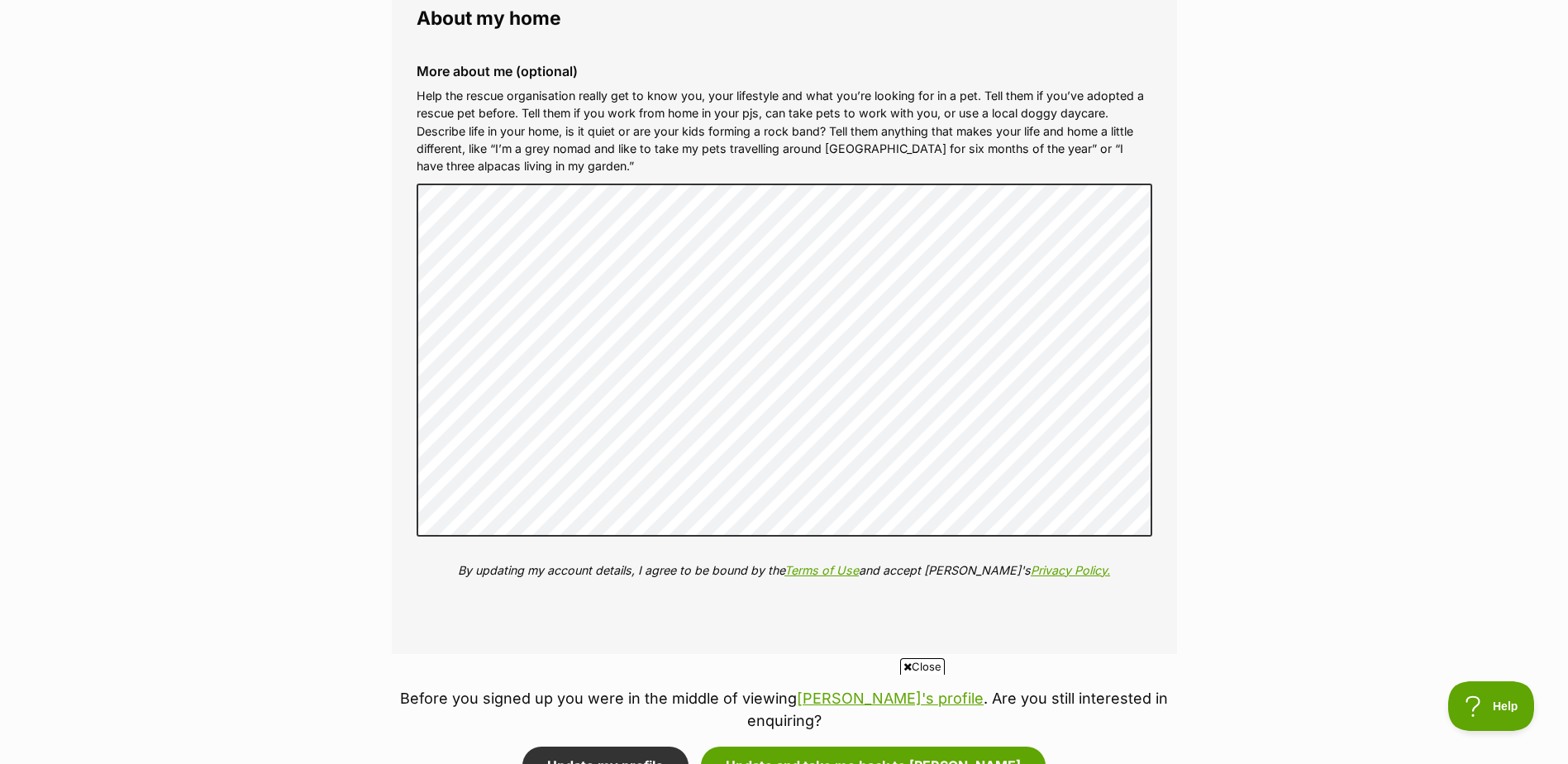
drag, startPoint x: 1276, startPoint y: 159, endPoint x: 1294, endPoint y: 165, distance: 19.0
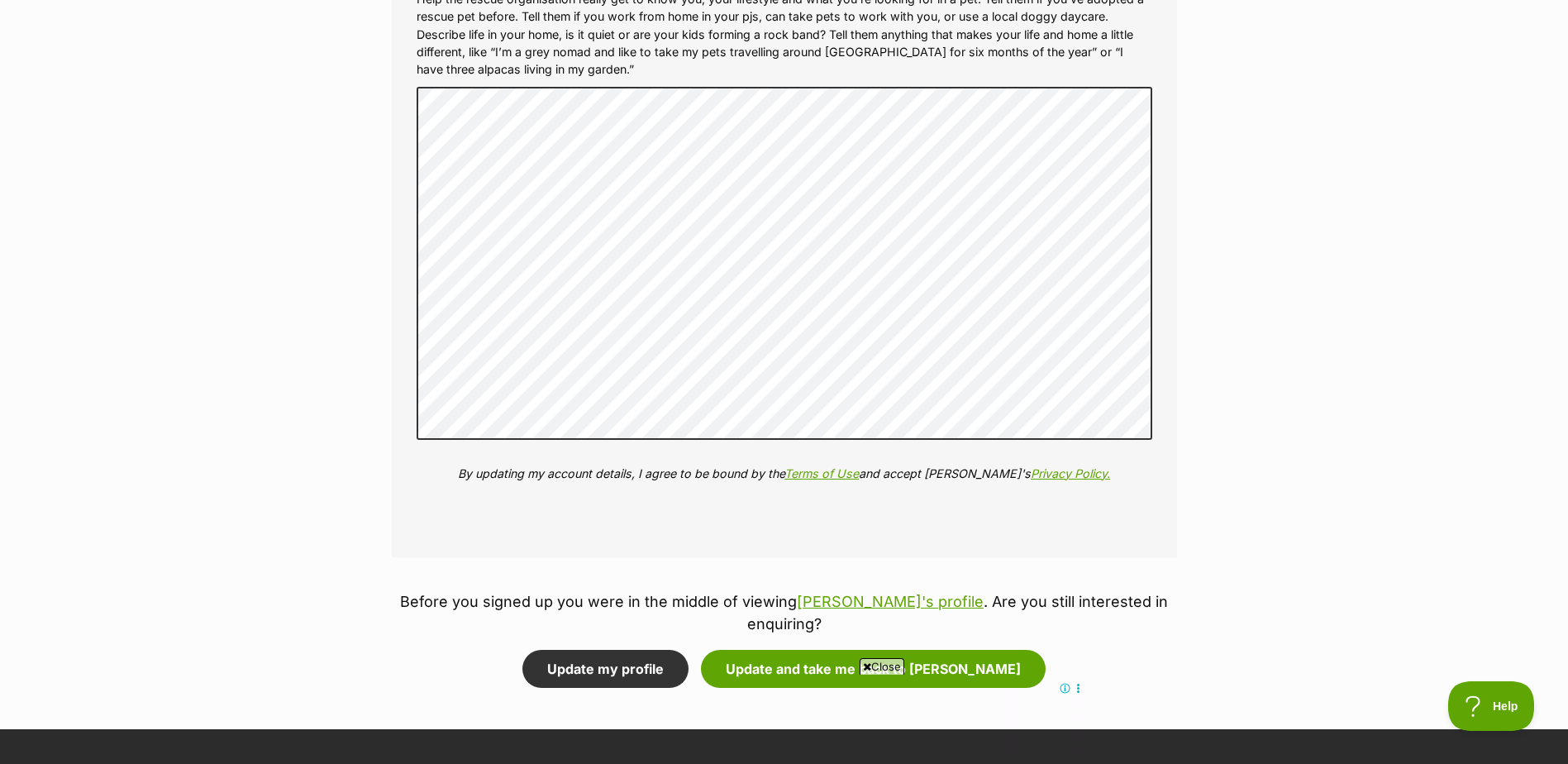
scroll to position [2481, 0]
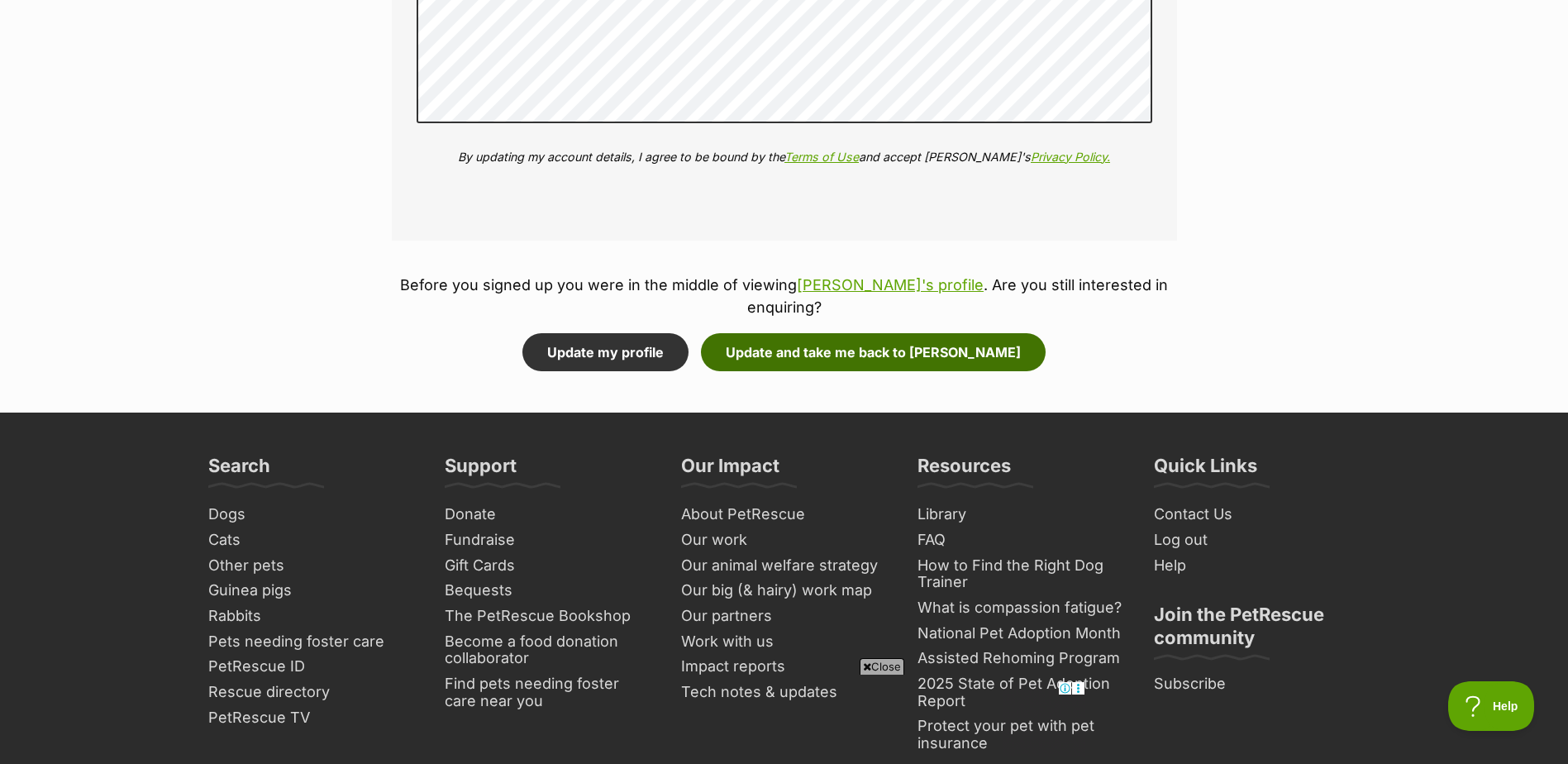
click at [798, 333] on button "Update and take me back to Albert" at bounding box center [873, 352] width 345 height 38
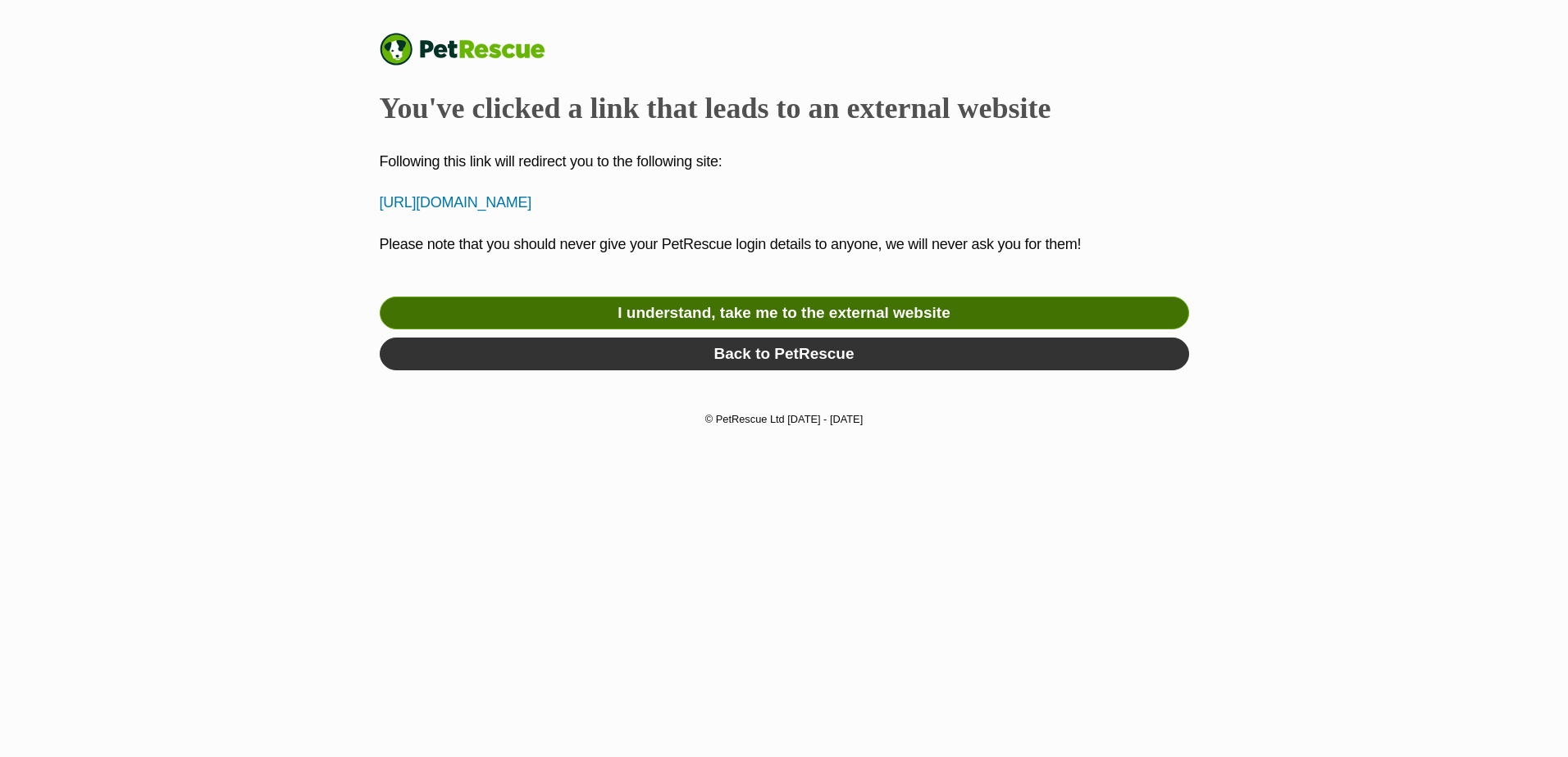
click at [746, 313] on link "I understand, take me to the external website" at bounding box center [784, 313] width 810 height 33
